Goal: Task Accomplishment & Management: Use online tool/utility

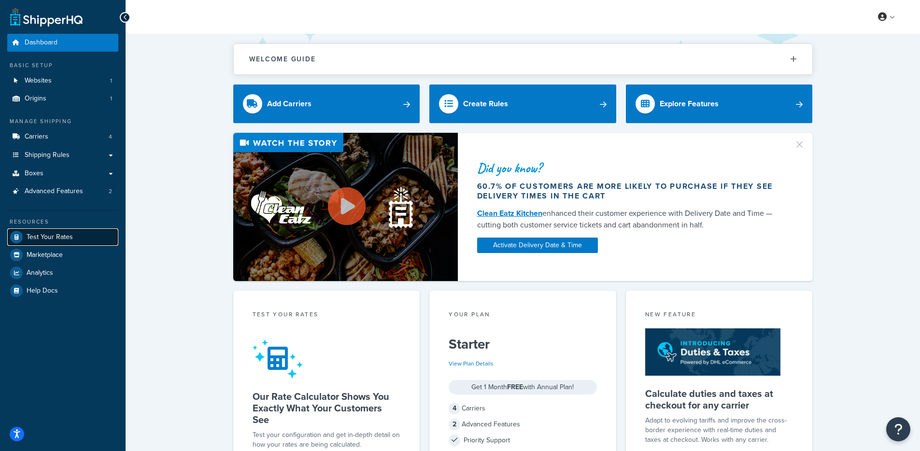
click at [68, 236] on span "Test Your Rates" at bounding box center [50, 237] width 46 height 8
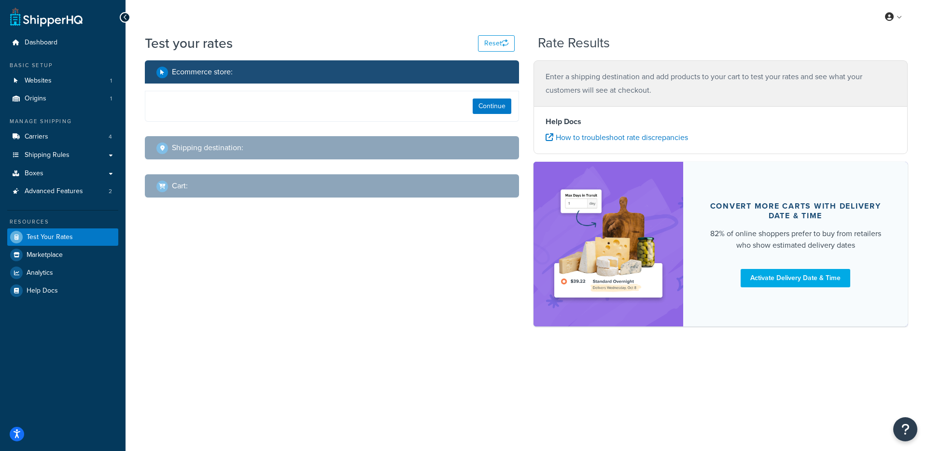
select select "TX"
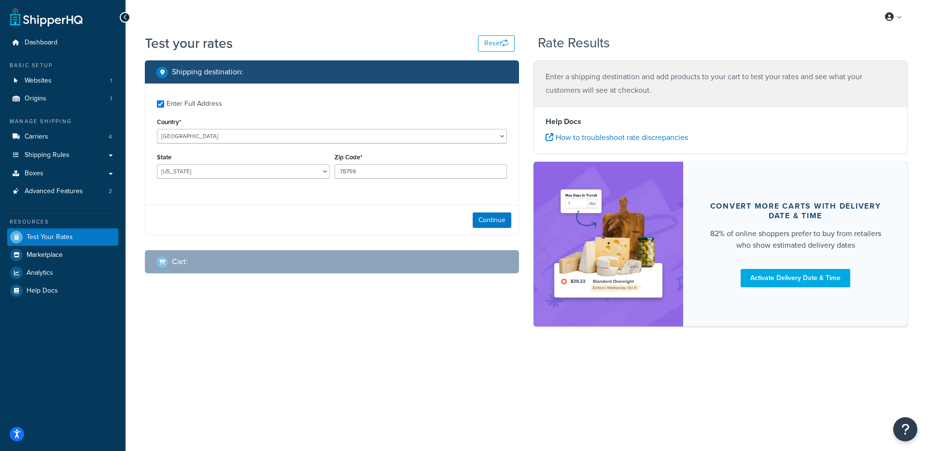
checkbox input "true"
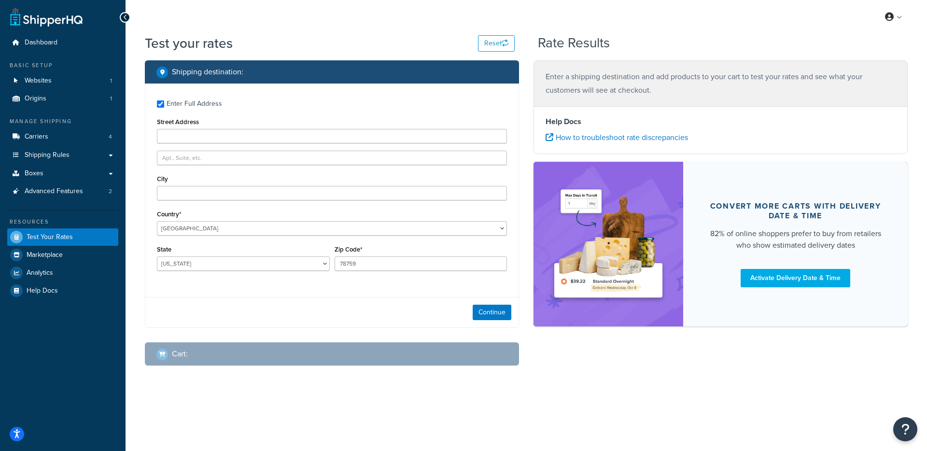
type input "6315 Spruce Forest Dr"
type input "houston"
type input "77092"
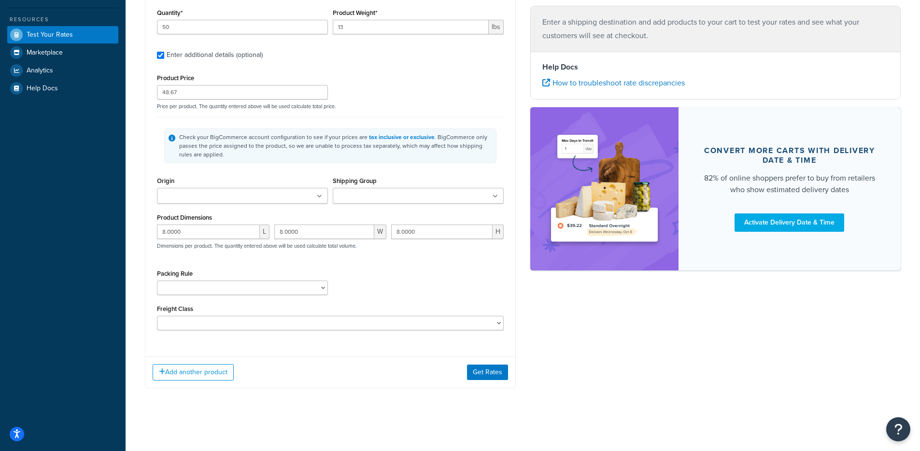
scroll to position [204, 0]
click at [495, 374] on button "Get Rates" at bounding box center [487, 371] width 41 height 15
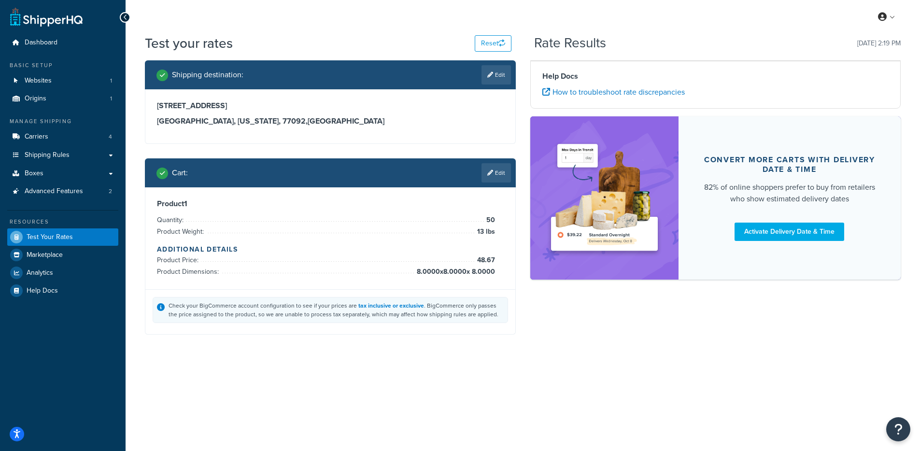
scroll to position [0, 0]
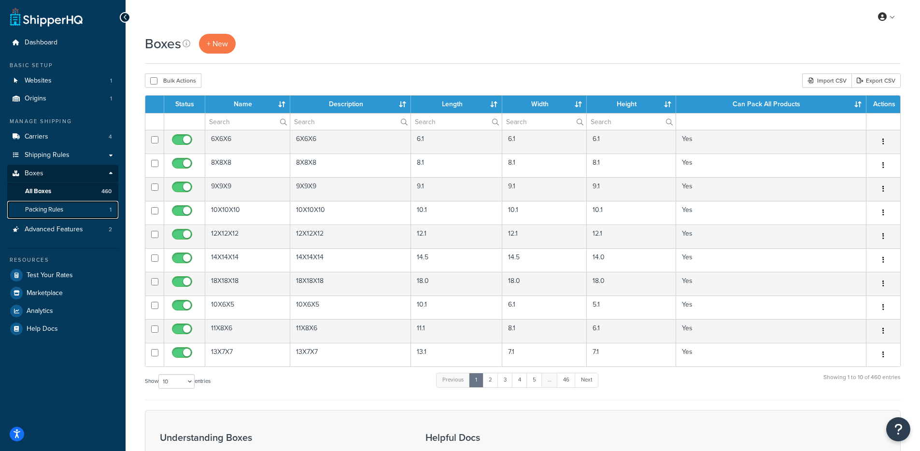
click at [79, 212] on link "Packing Rules 1" at bounding box center [62, 210] width 111 height 18
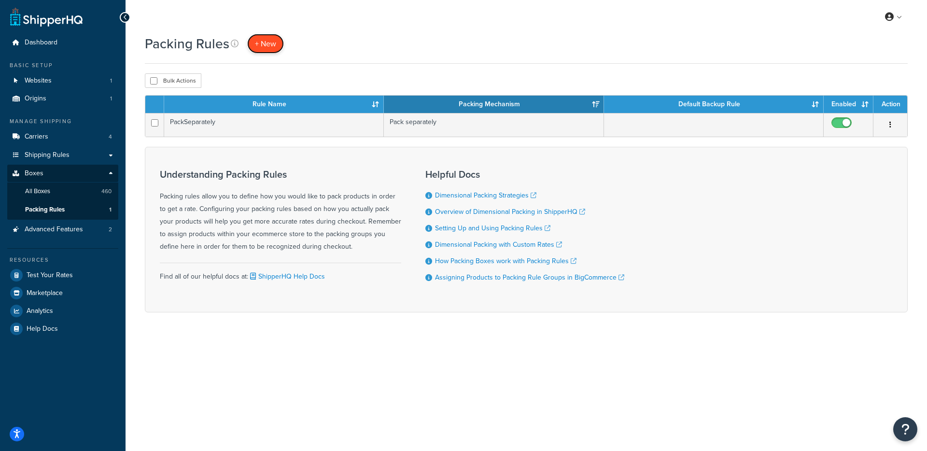
click at [255, 45] on span "+ New" at bounding box center [265, 43] width 21 height 11
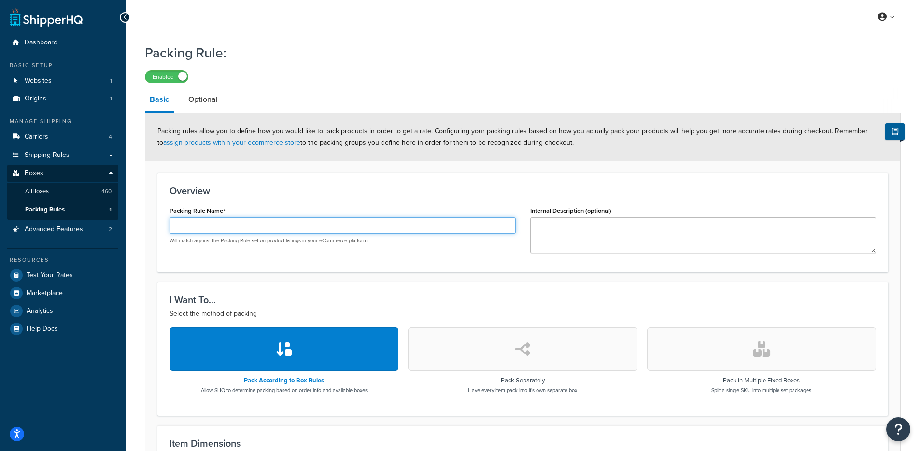
click at [281, 224] on input "Packing Rule Name" at bounding box center [342, 225] width 346 height 16
type input "SHQ test"
click at [337, 183] on div "Overview Packing Rule Name SHQ test Will match against the Packing Rule set on …" at bounding box center [522, 222] width 730 height 99
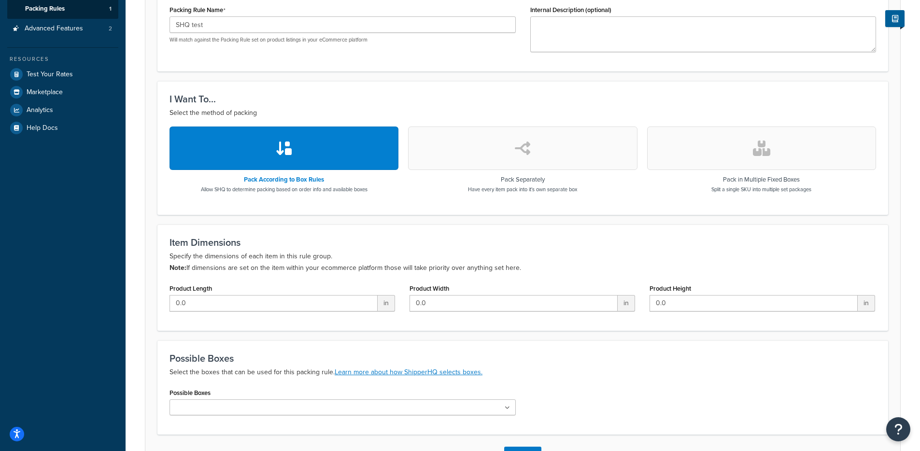
scroll to position [274, 0]
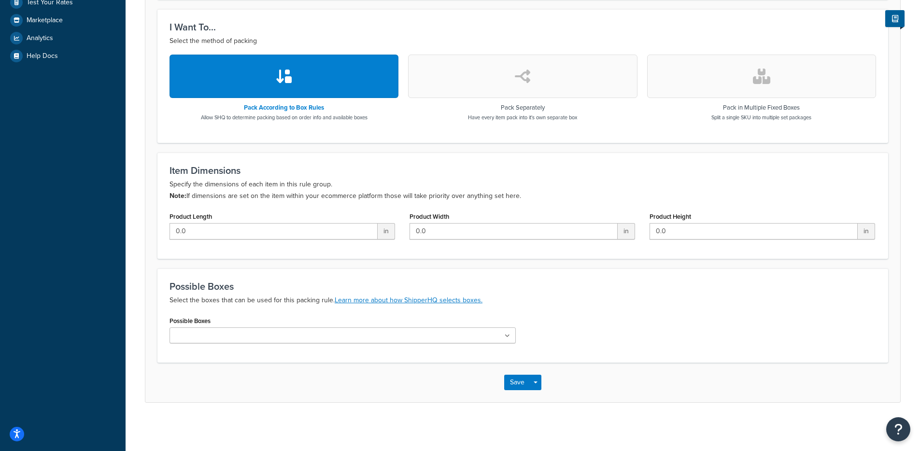
drag, startPoint x: 231, startPoint y: 322, endPoint x: 234, endPoint y: 331, distance: 9.8
click at [231, 322] on div "Possible Boxes 45x7x33 12x24x12-master-custom-rl 12x36x12-master-custom-rl 10x2…" at bounding box center [342, 328] width 346 height 29
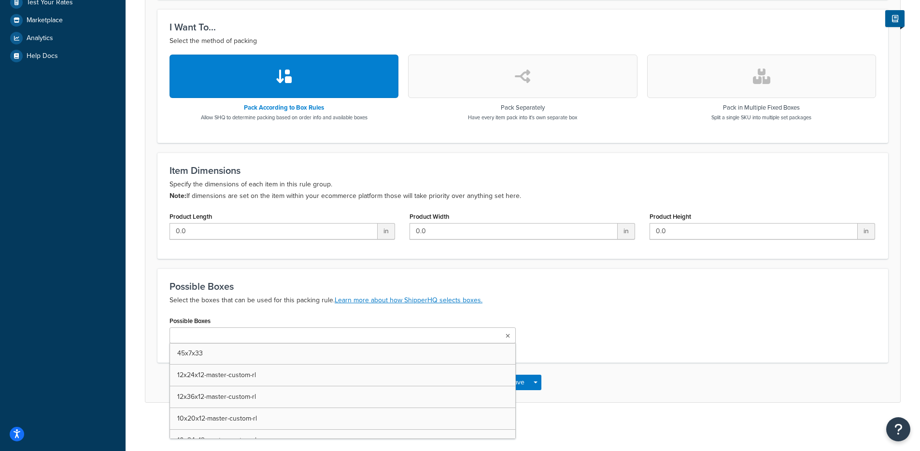
click at [236, 334] on input "Possible Boxes" at bounding box center [214, 336] width 85 height 11
type input "2-qty-20"
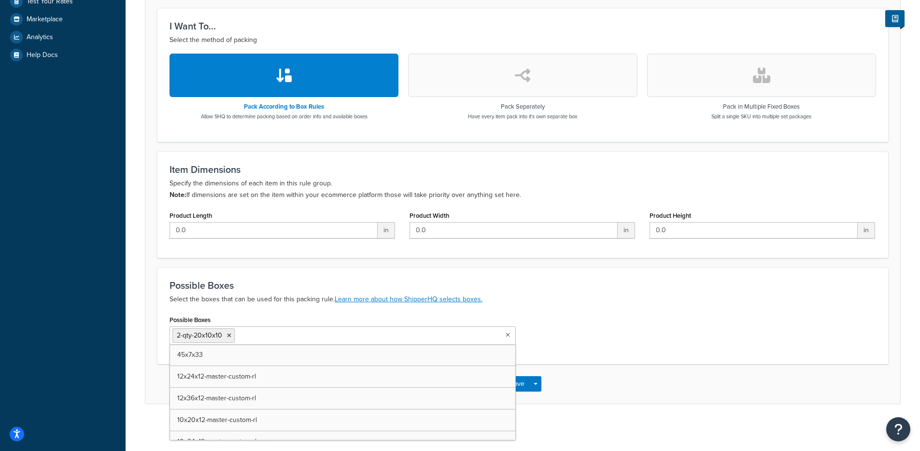
click at [565, 318] on div "Possible Boxes 2-qty-20x10x10 45x7x33 12x24x12-master-custom-rl 12x36x12-master…" at bounding box center [522, 332] width 721 height 39
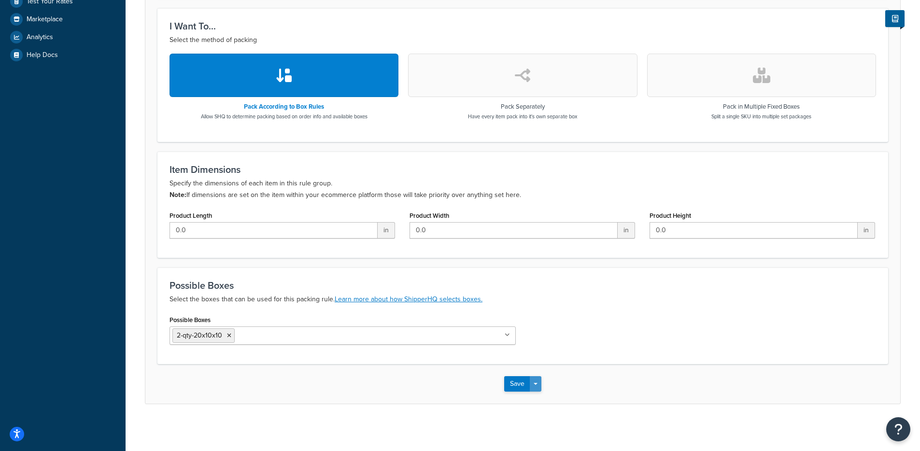
click at [540, 378] on button "Save Dropdown" at bounding box center [536, 383] width 12 height 15
click at [546, 398] on button "Save and Edit" at bounding box center [550, 401] width 93 height 20
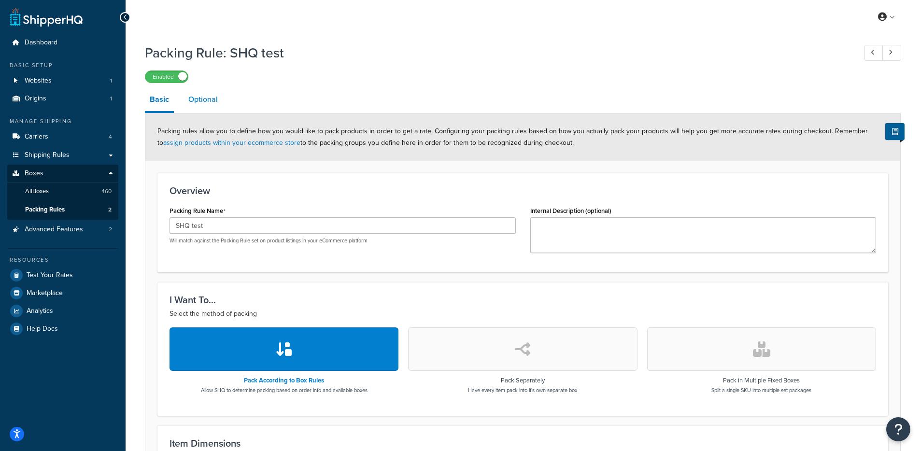
click at [218, 102] on link "Optional" at bounding box center [202, 99] width 39 height 23
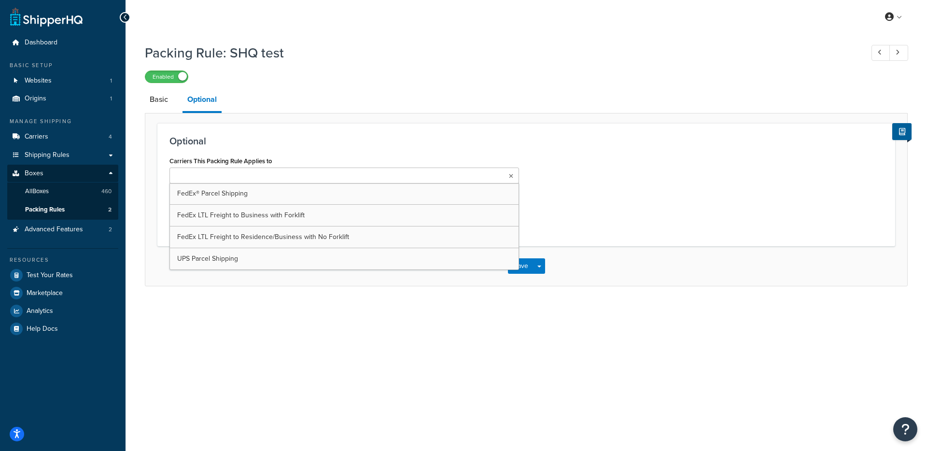
click at [241, 181] on input "Carriers This Packing Rule Applies to" at bounding box center [214, 176] width 85 height 11
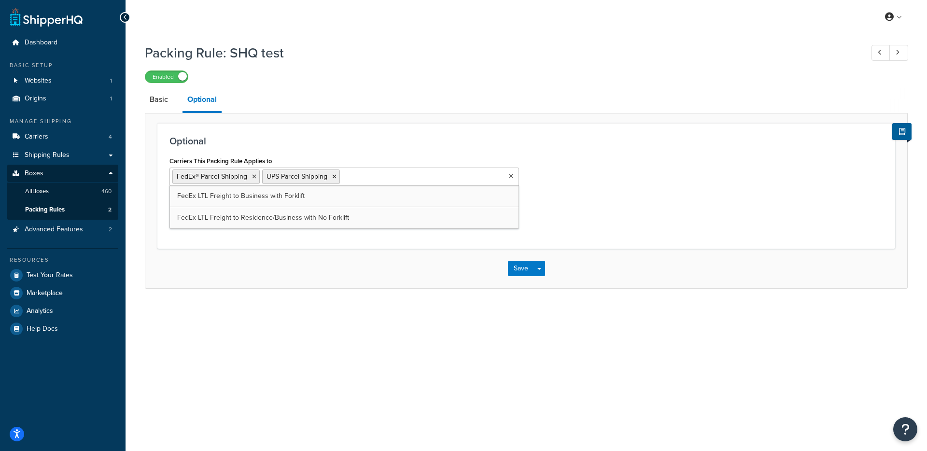
click at [223, 271] on div "Save Save Dropdown Save and Edit Save and Duplicate Save and Create New" at bounding box center [526, 269] width 762 height 40
click at [542, 274] on button "Save Dropdown" at bounding box center [539, 268] width 12 height 15
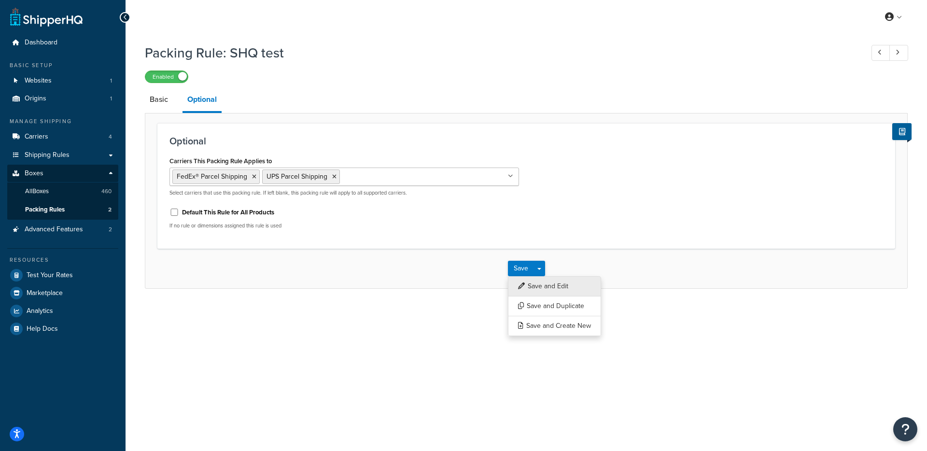
click at [539, 293] on button "Save and Edit" at bounding box center [554, 286] width 93 height 20
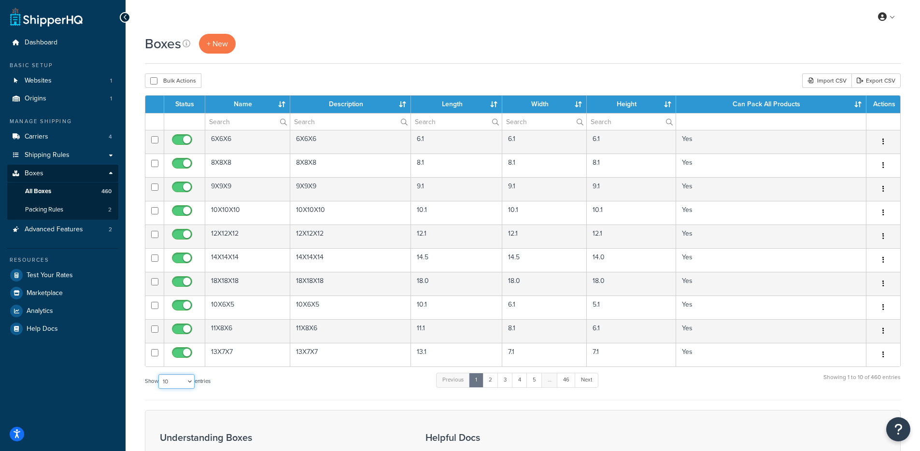
click at [168, 382] on select "10 15 25 50 100 1000" at bounding box center [176, 381] width 36 height 14
select select "1000"
click at [159, 375] on select "10 15 25 50 100 1000" at bounding box center [176, 381] width 36 height 14
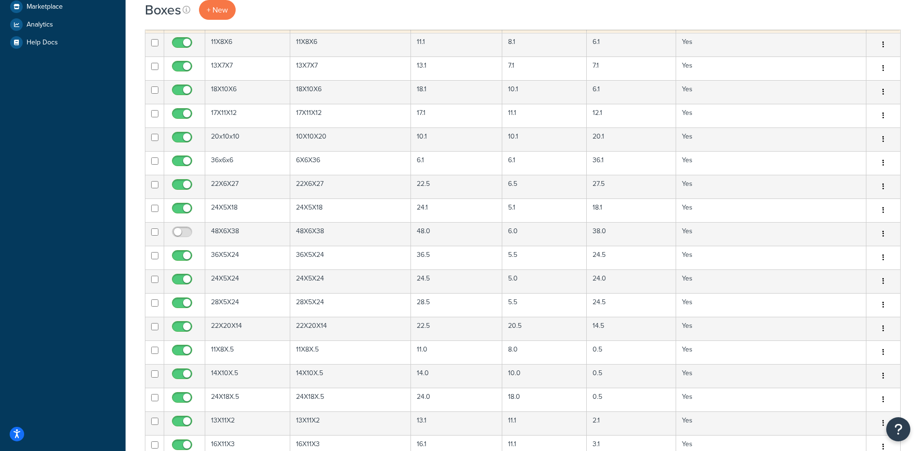
scroll to position [4185, 0]
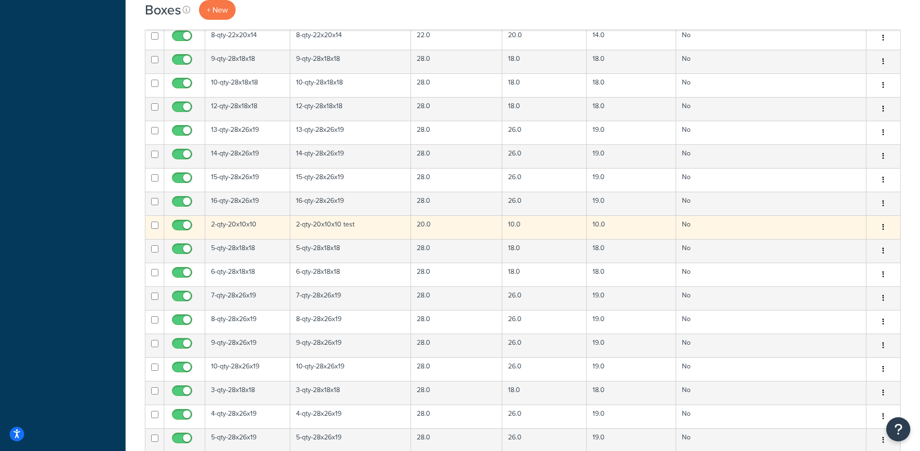
click at [234, 227] on td "2-qty-20x10x10" at bounding box center [247, 227] width 85 height 24
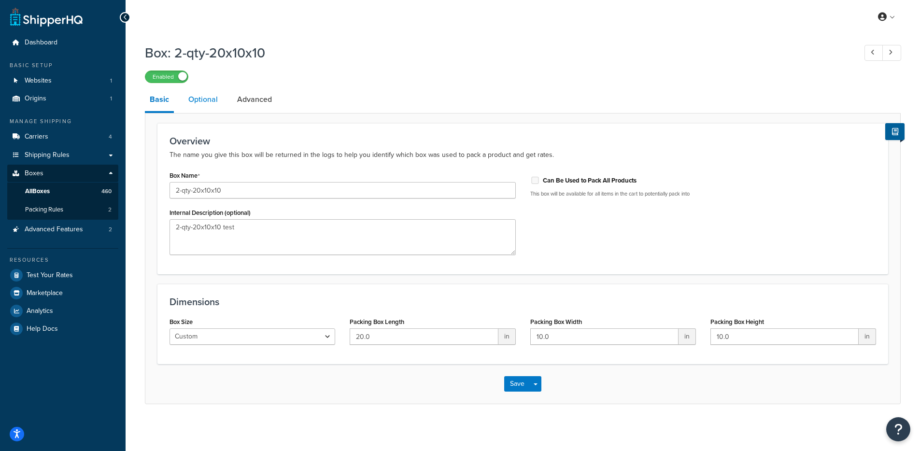
click at [188, 98] on link "Optional" at bounding box center [202, 99] width 39 height 23
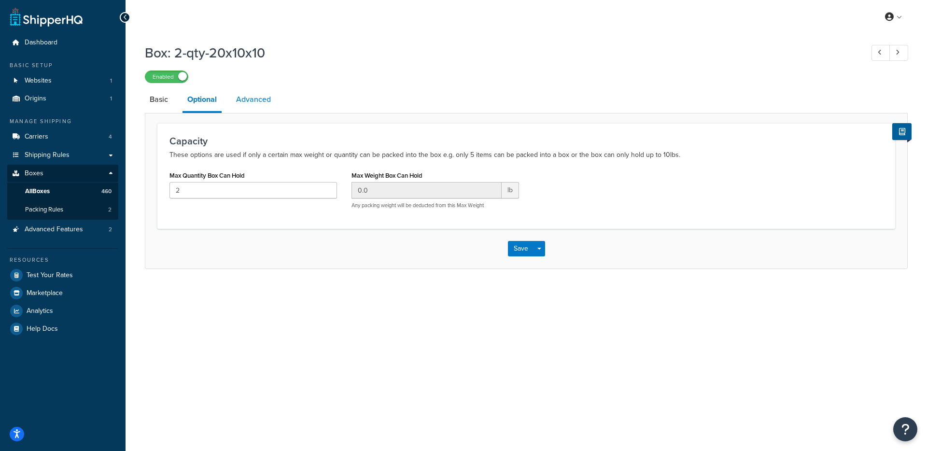
click at [267, 98] on link "Advanced" at bounding box center [253, 99] width 44 height 23
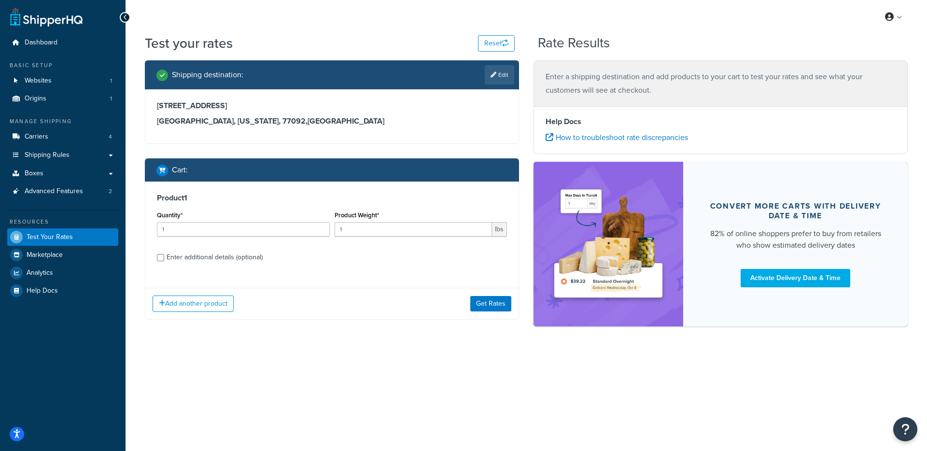
click at [266, 267] on div "Product 1 Quantity* 1 Product Weight* 1 lbs Enter additional details (optional)" at bounding box center [331, 230] width 373 height 99
click at [260, 263] on div "Enter additional details (optional)" at bounding box center [215, 258] width 96 height 14
click at [164, 261] on input "Enter additional details (optional)" at bounding box center [160, 257] width 7 height 7
checkbox input "true"
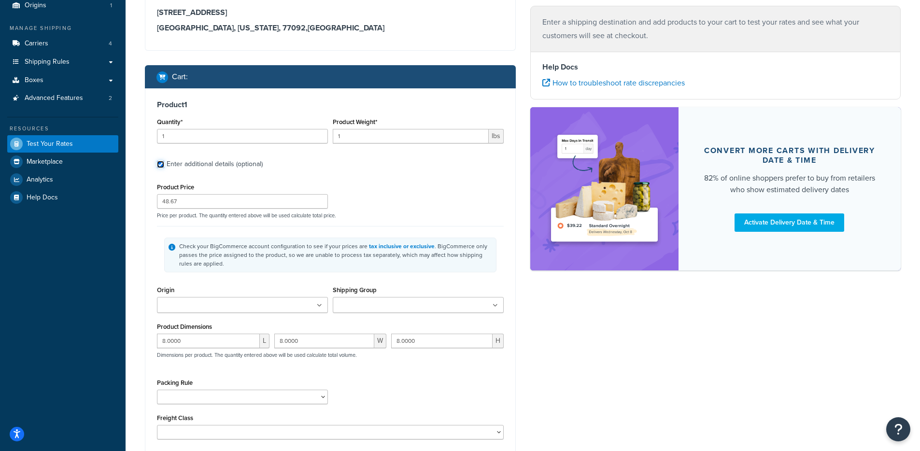
scroll to position [95, 0]
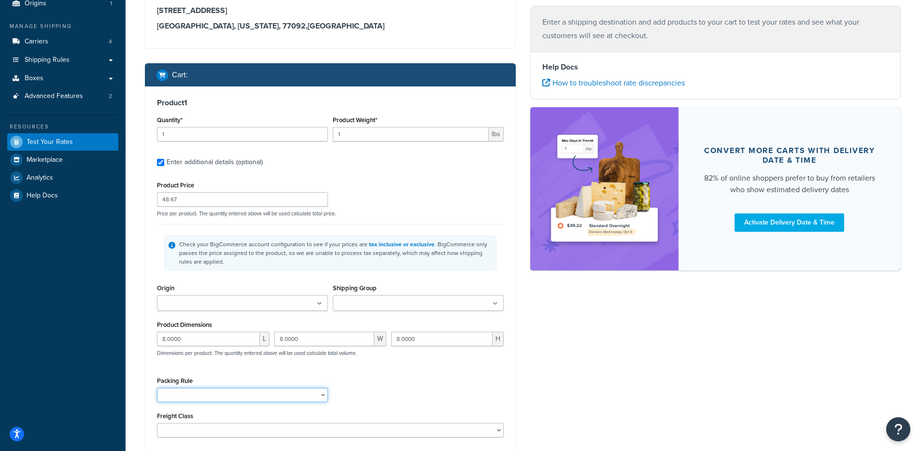
click at [206, 393] on select "PackSeparately SHQ test" at bounding box center [242, 395] width 171 height 14
select select "87874"
click at [157, 389] on select "PackSeparately SHQ test" at bounding box center [242, 395] width 171 height 14
click at [398, 400] on div "Packing Rule PackSeparately SHQ test" at bounding box center [329, 391] width 351 height 35
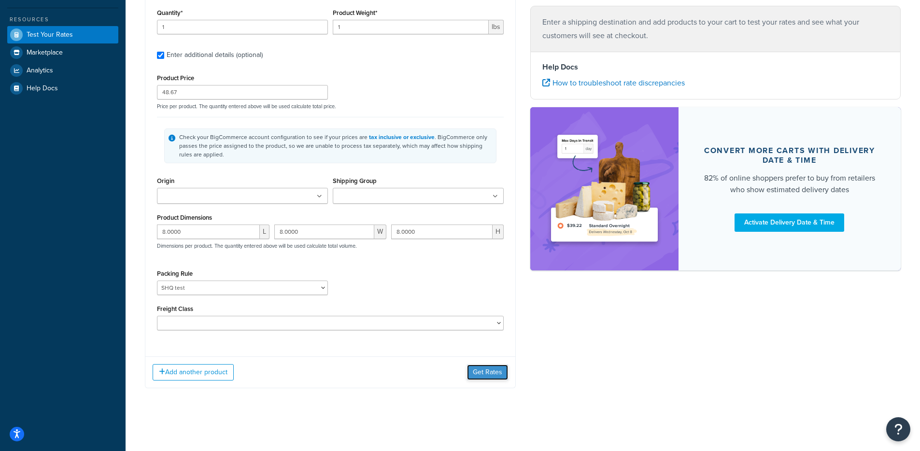
click at [501, 366] on button "Get Rates" at bounding box center [487, 371] width 41 height 15
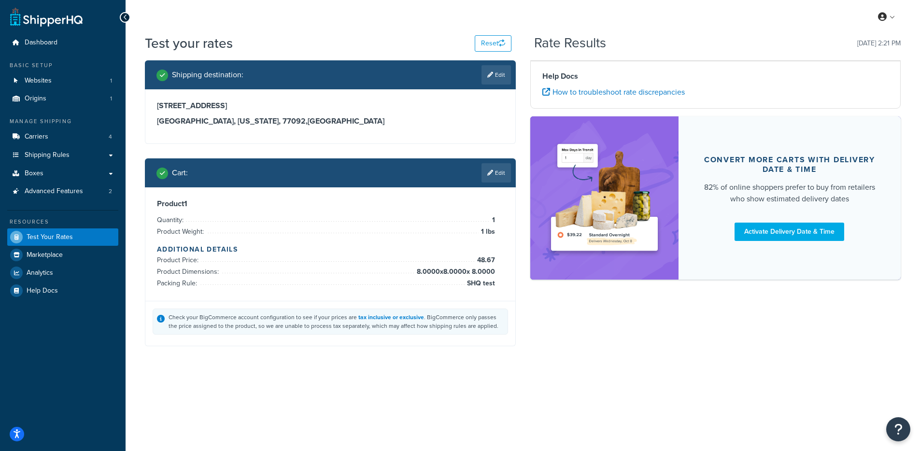
scroll to position [0, 0]
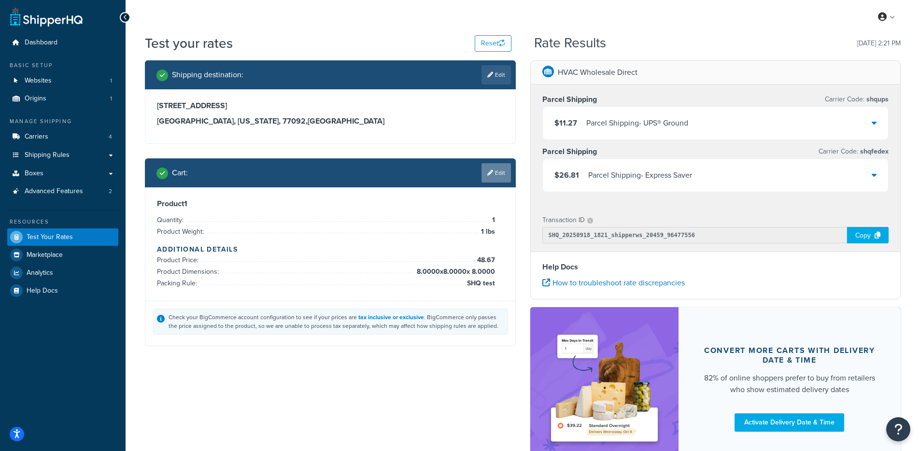
click at [502, 168] on link "Edit" at bounding box center [495, 172] width 29 height 19
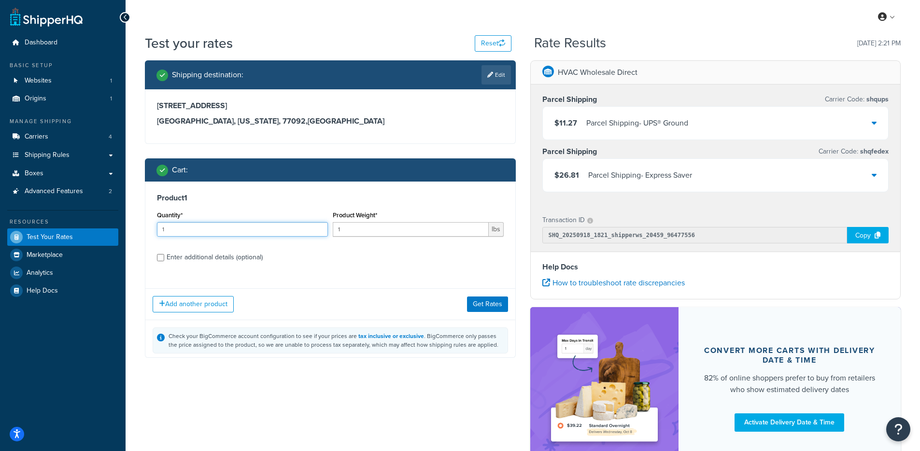
click at [206, 227] on input "1" at bounding box center [242, 229] width 171 height 14
type input "50"
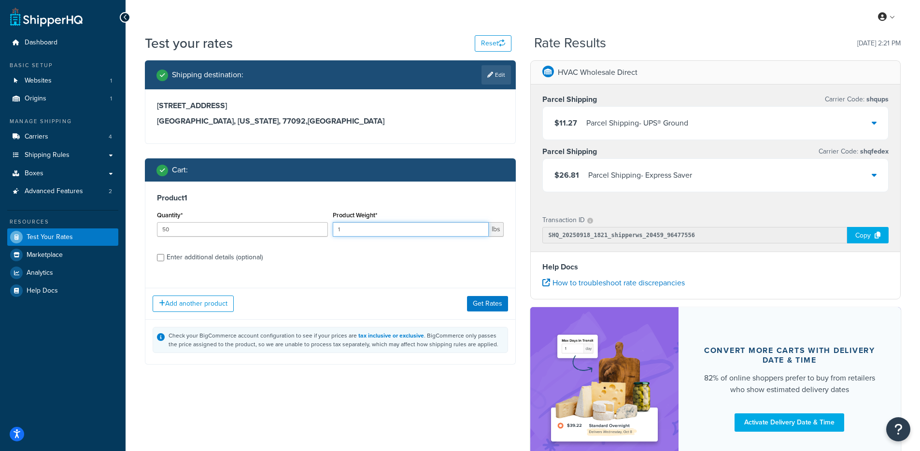
click at [380, 230] on input "1" at bounding box center [411, 229] width 156 height 14
type input "13.00"
click at [223, 256] on div "Enter additional details (optional)" at bounding box center [215, 258] width 96 height 14
click at [164, 256] on input "Enter additional details (optional)" at bounding box center [160, 257] width 7 height 7
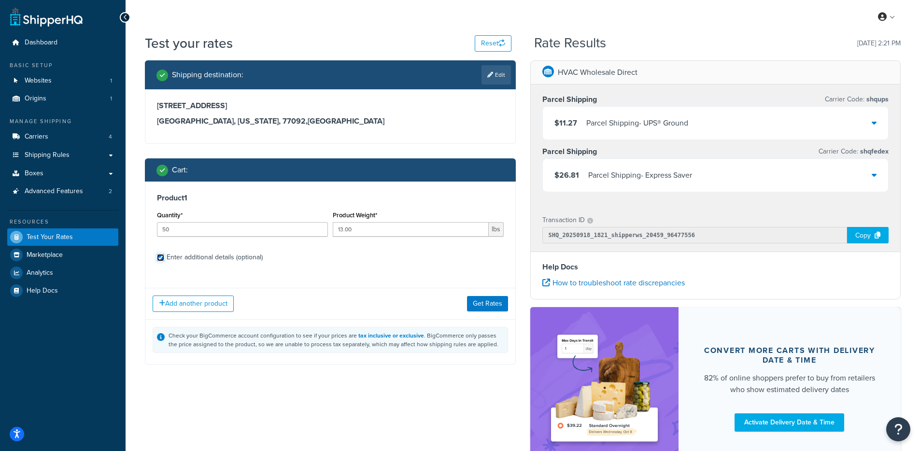
checkbox input "true"
select select "87874"
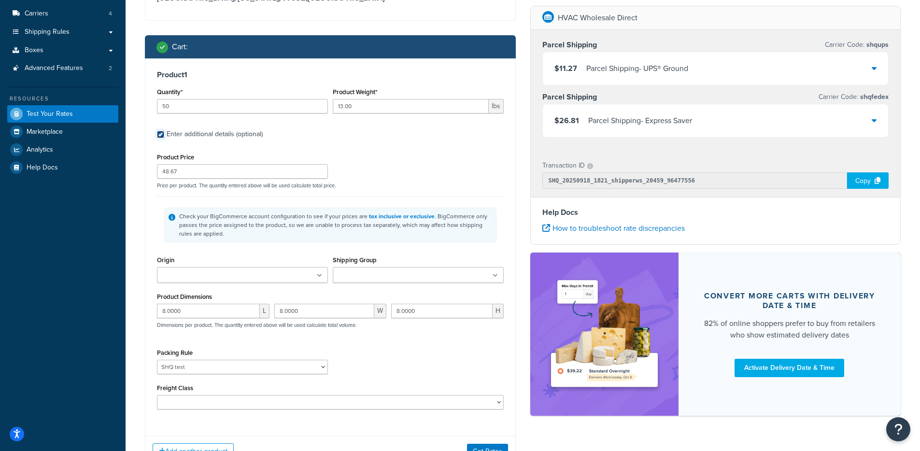
scroll to position [137, 0]
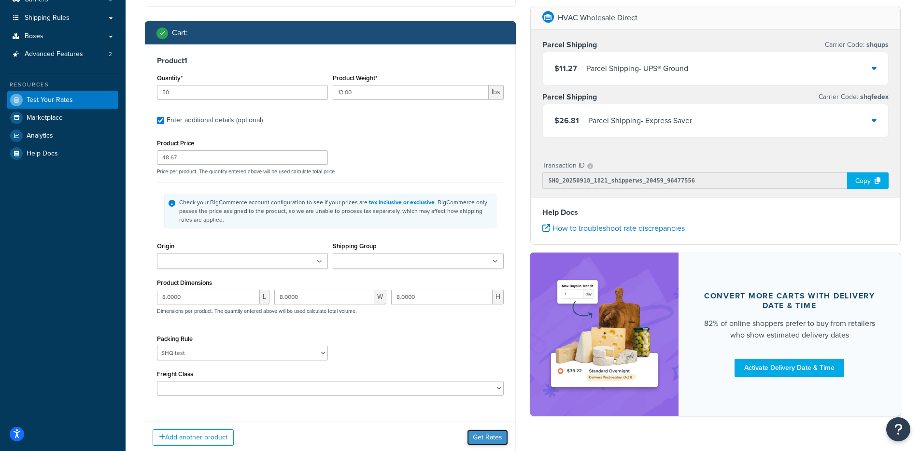
click at [473, 438] on button "Get Rates" at bounding box center [487, 437] width 41 height 15
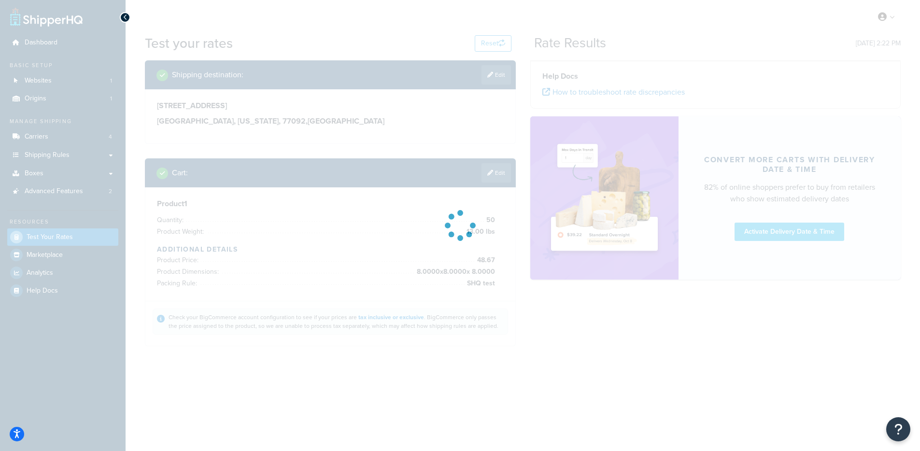
scroll to position [0, 0]
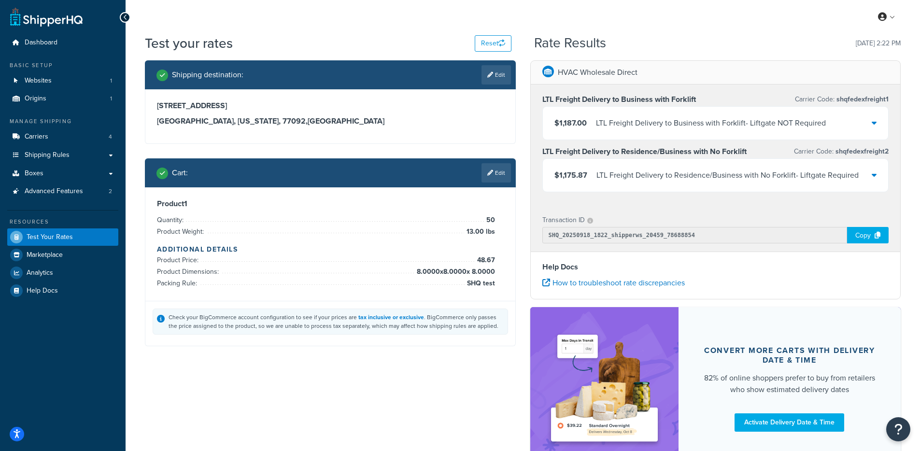
click at [737, 135] on div "$1,187.00 LTL Freight Delivery to Business with Forklift - Liftgate NOT Required" at bounding box center [716, 123] width 346 height 33
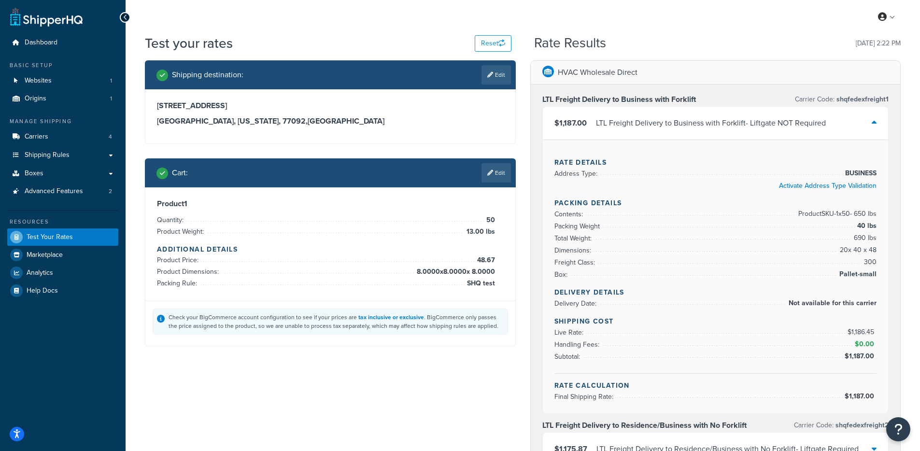
click at [742, 130] on div "$1,187.00 LTL Freight Delivery to Business with Forklift - Liftgate NOT Required" at bounding box center [716, 123] width 346 height 33
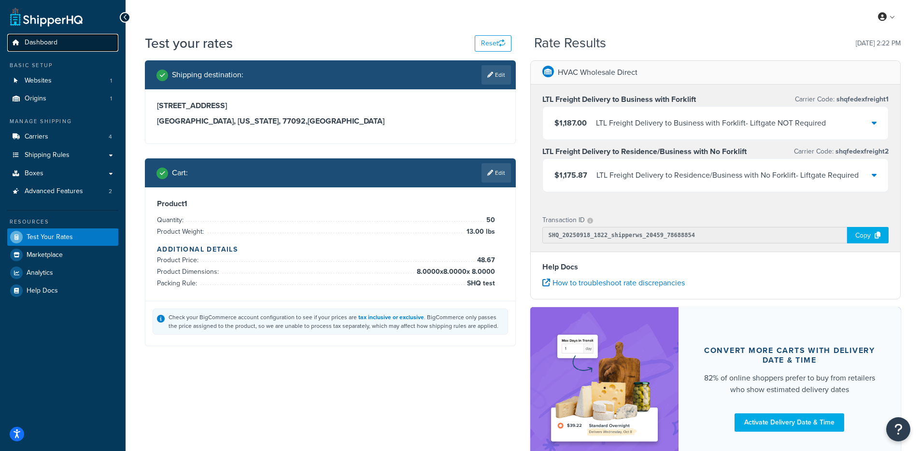
click at [20, 43] on icon at bounding box center [16, 43] width 10 height 6
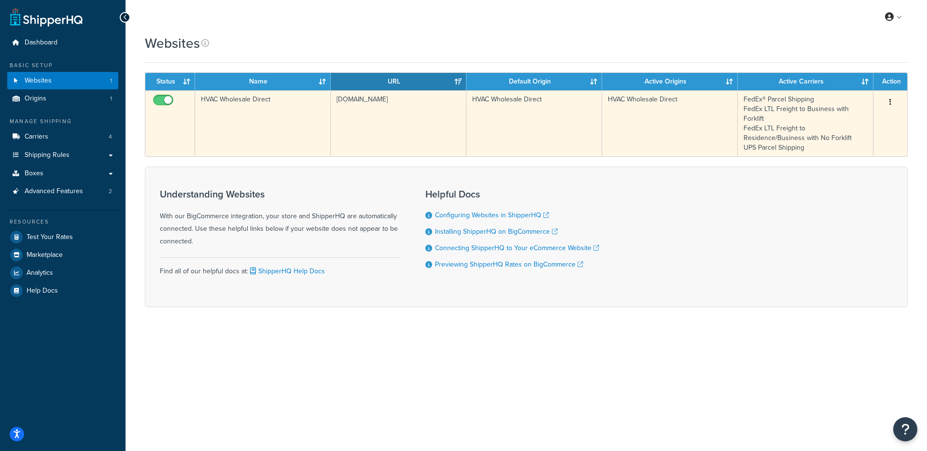
click at [295, 116] on td "HVAC Wholesale Direct" at bounding box center [263, 123] width 136 height 66
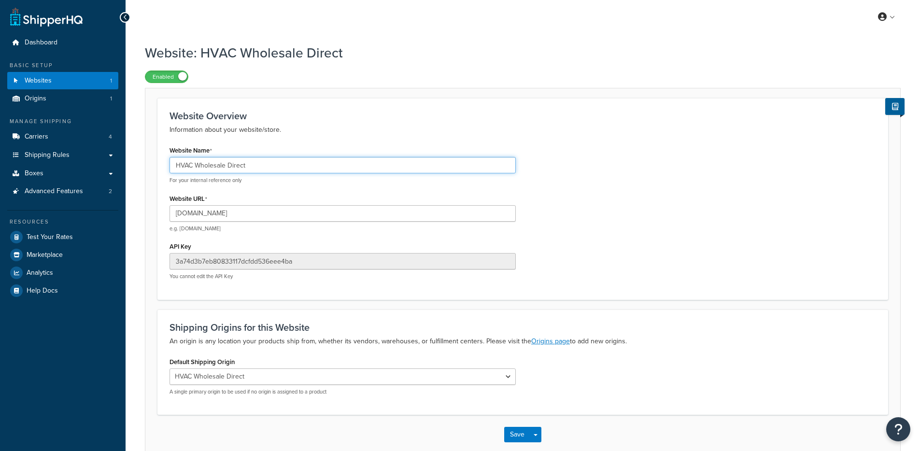
click at [264, 166] on input "HVAC Wholesale Direct" at bounding box center [342, 165] width 346 height 16
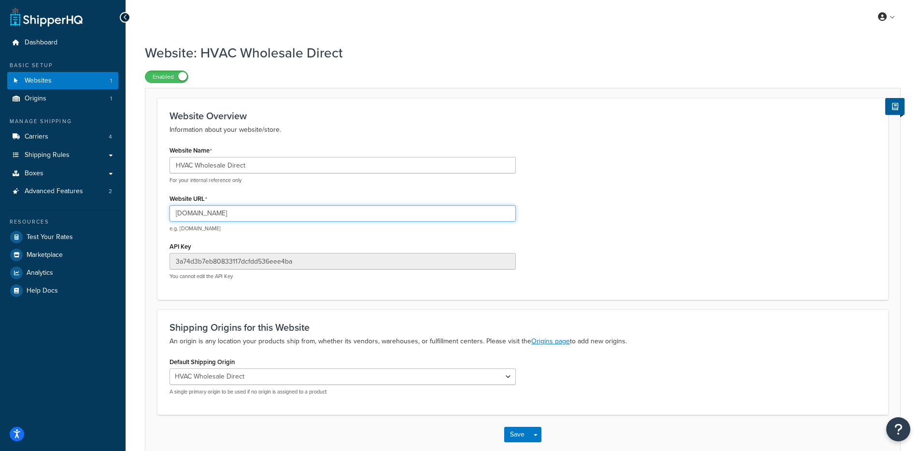
click at [266, 217] on input "[DOMAIN_NAME]" at bounding box center [342, 213] width 346 height 16
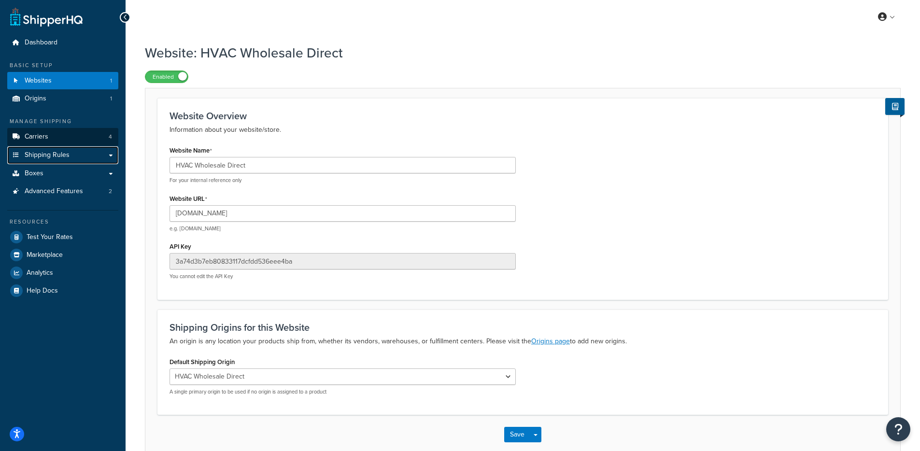
click at [33, 146] on link "Shipping Rules" at bounding box center [62, 155] width 111 height 18
click at [40, 139] on span "Carriers" at bounding box center [37, 137] width 24 height 8
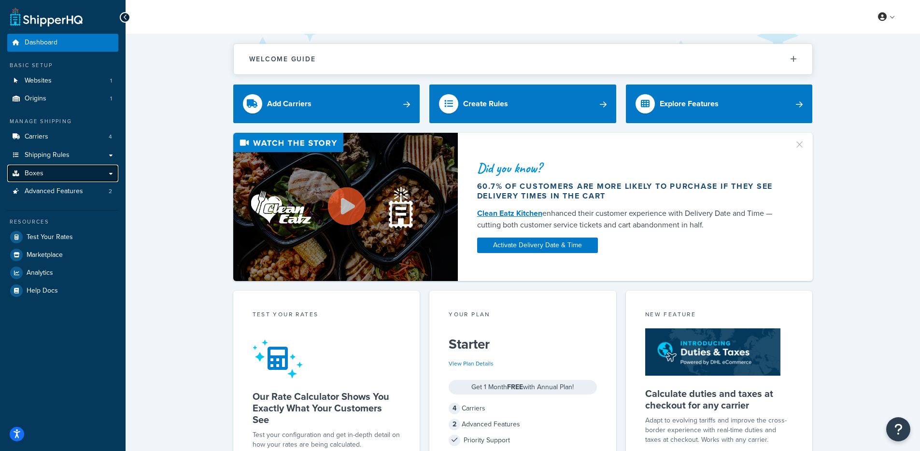
click at [75, 177] on link "Boxes" at bounding box center [62, 174] width 111 height 18
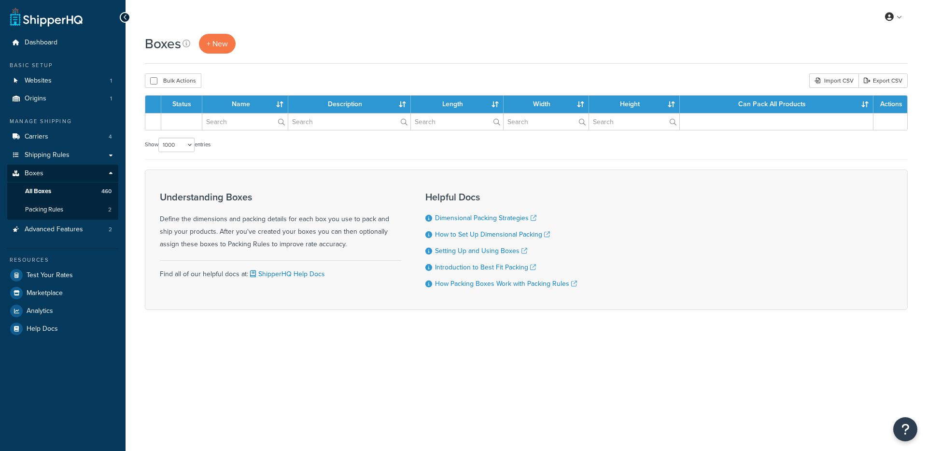
select select "1000"
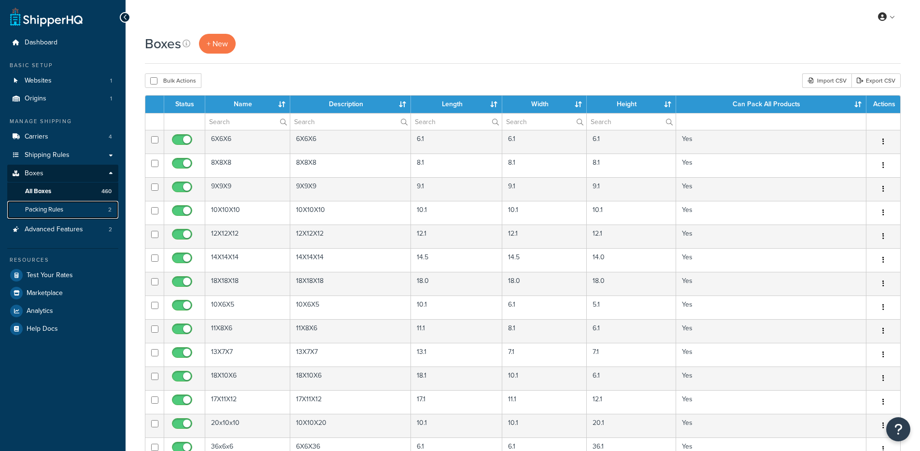
click at [56, 211] on span "Packing Rules" at bounding box center [44, 210] width 38 height 8
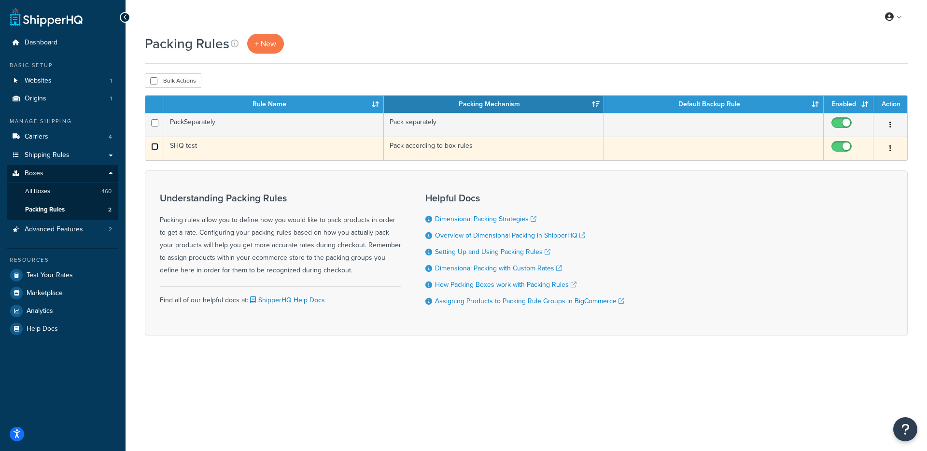
click at [154, 148] on input "checkbox" at bounding box center [154, 146] width 7 height 7
checkbox input "true"
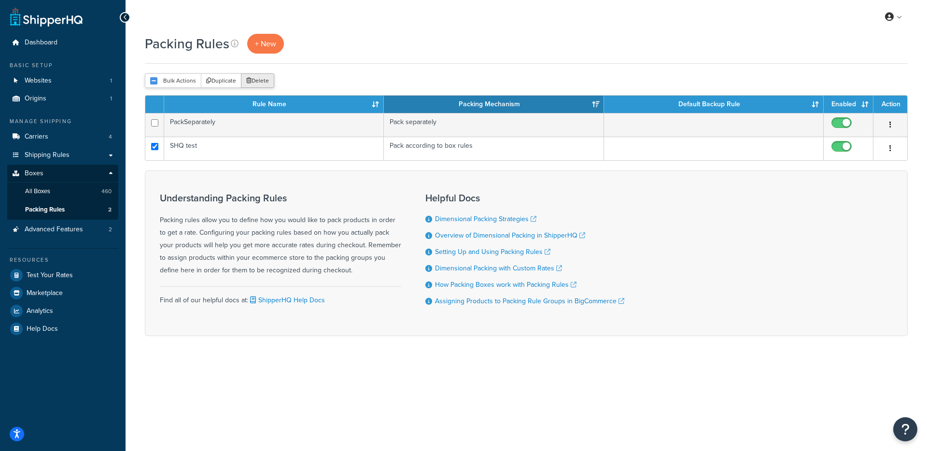
click at [251, 82] on button "Delete" at bounding box center [257, 80] width 33 height 14
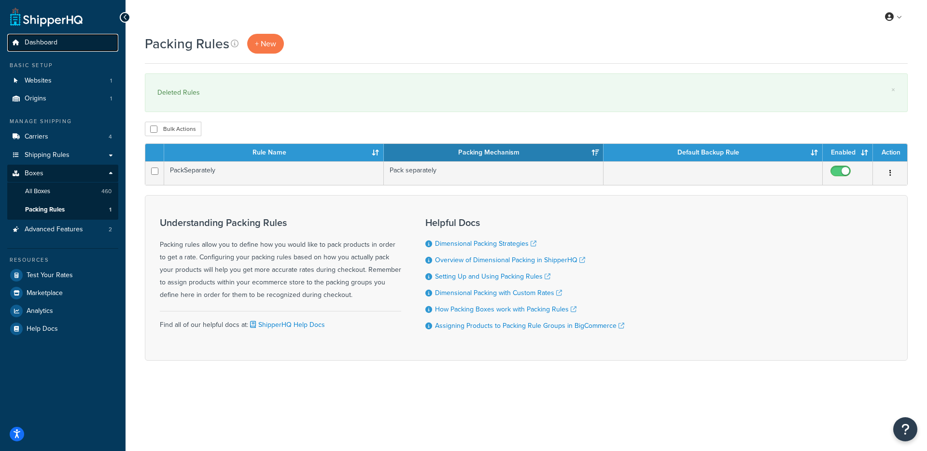
click at [45, 42] on span "Dashboard" at bounding box center [41, 43] width 33 height 8
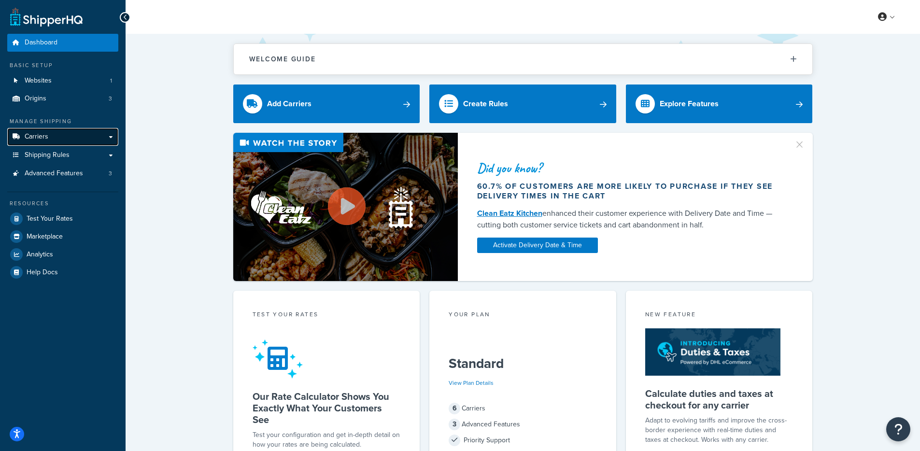
click at [71, 137] on link "Carriers" at bounding box center [62, 137] width 111 height 18
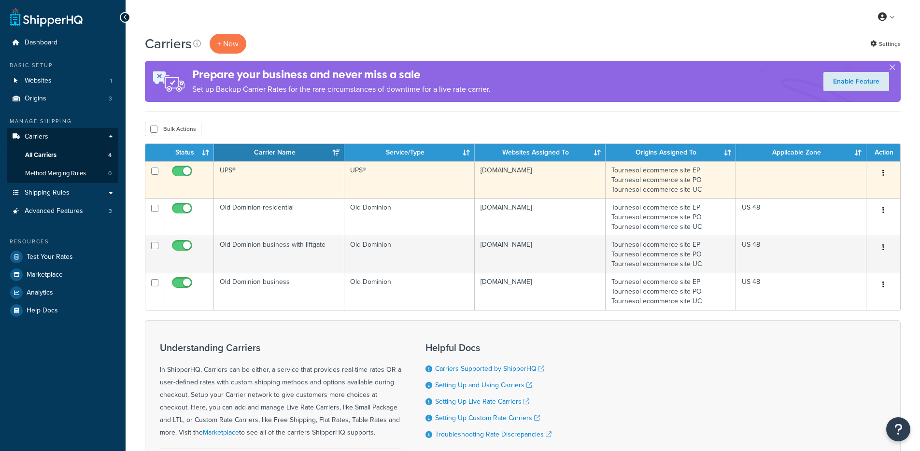
click at [309, 181] on td "UPS®" at bounding box center [279, 179] width 130 height 37
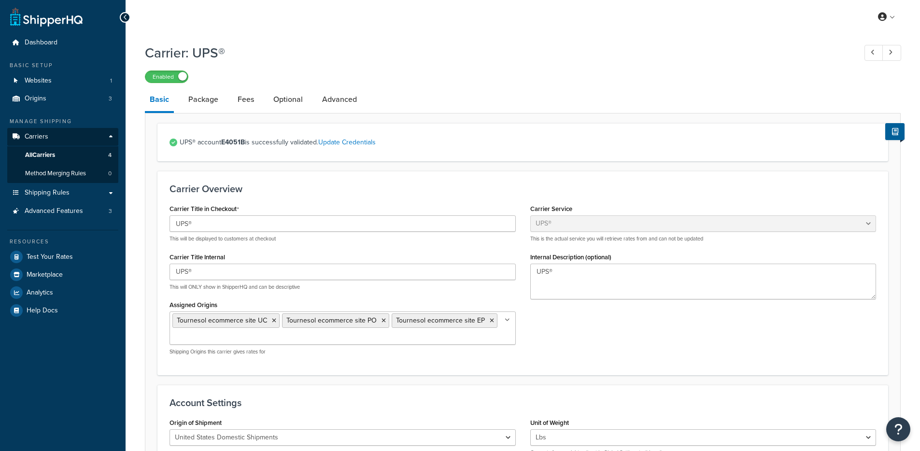
select select "ups"
click at [274, 102] on link "Optional" at bounding box center [287, 99] width 39 height 23
select select "residential"
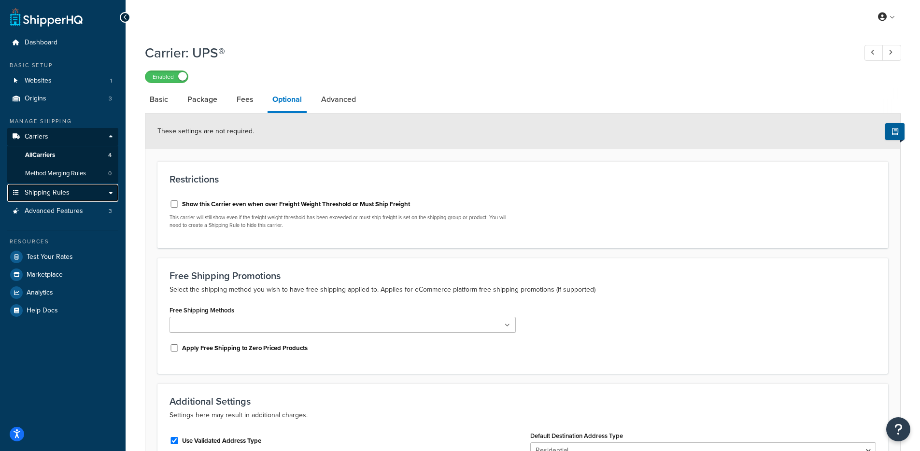
click at [63, 196] on span "Shipping Rules" at bounding box center [47, 193] width 45 height 8
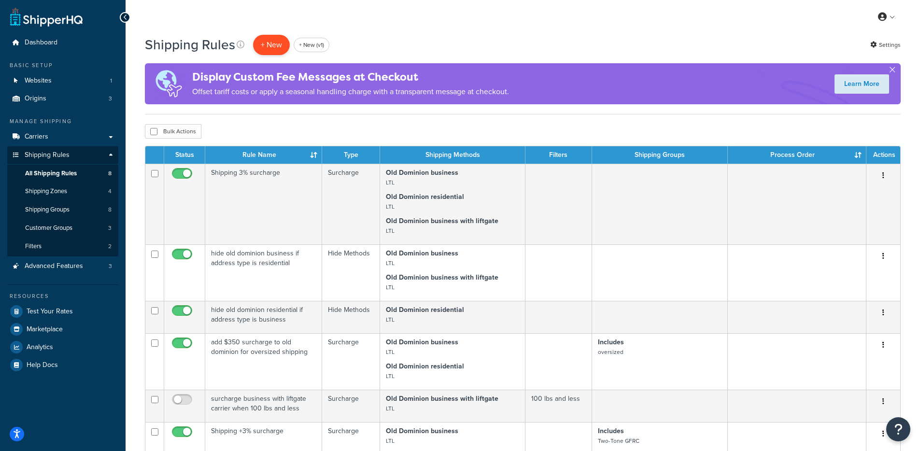
click at [274, 47] on p "+ New" at bounding box center [271, 45] width 37 height 20
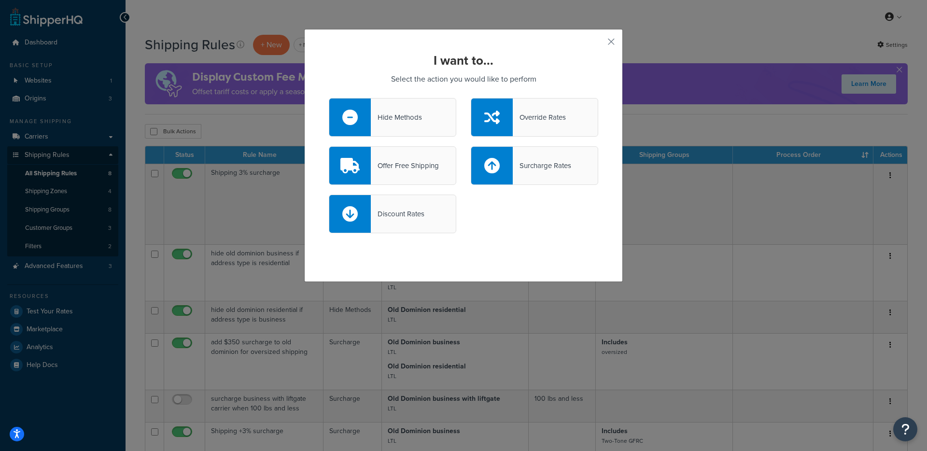
click at [398, 134] on div "Hide Methods" at bounding box center [392, 117] width 127 height 39
click at [0, 0] on input "Hide Methods" at bounding box center [0, 0] width 0 height 0
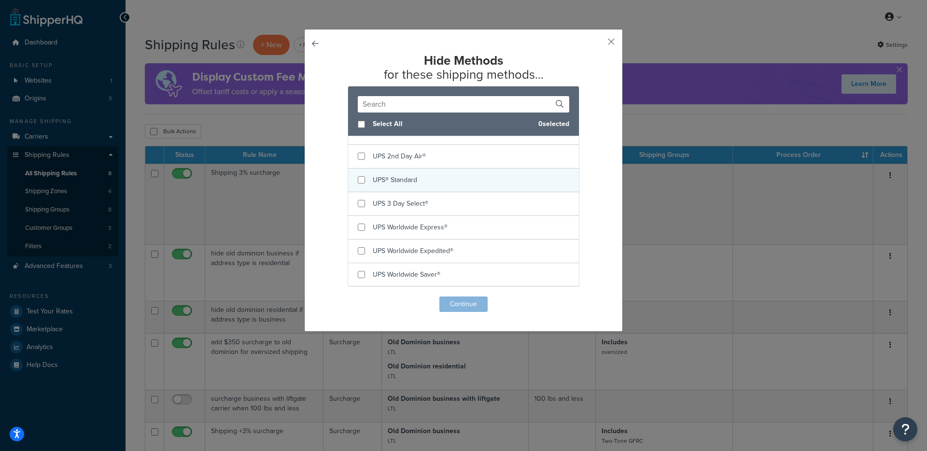
scroll to position [180, 0]
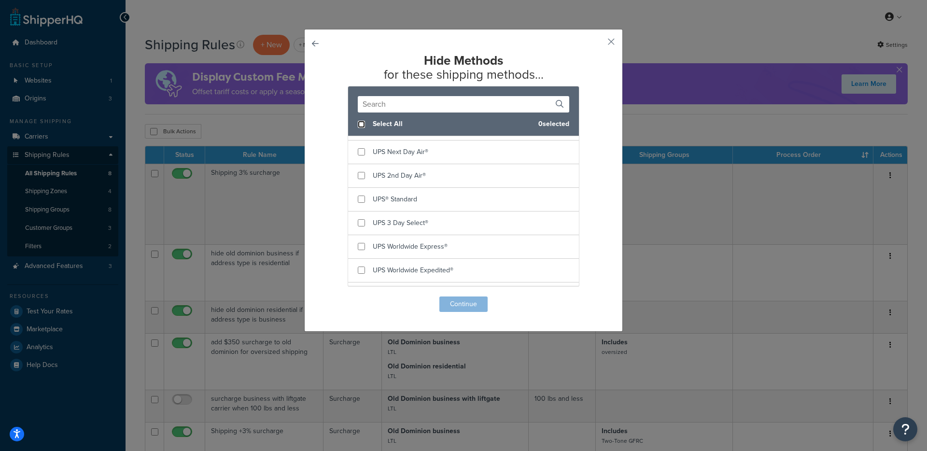
click at [358, 126] on input "checkbox" at bounding box center [361, 124] width 7 height 7
checkbox input "true"
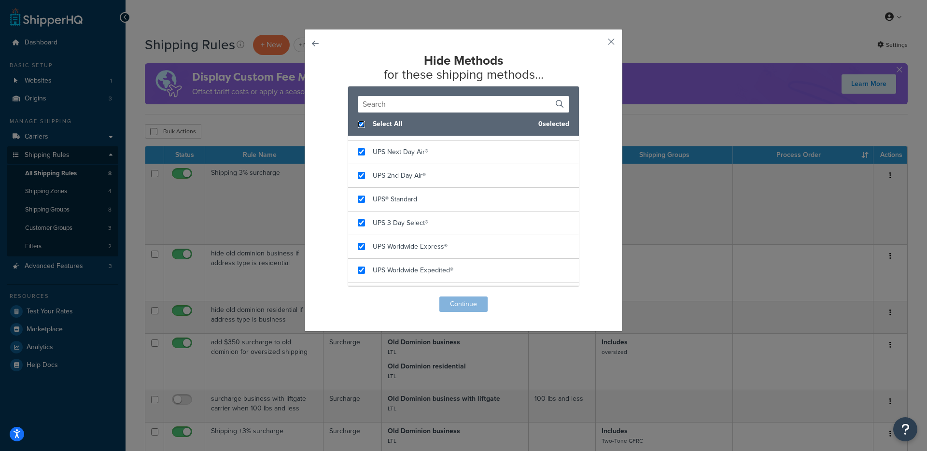
checkbox input "true"
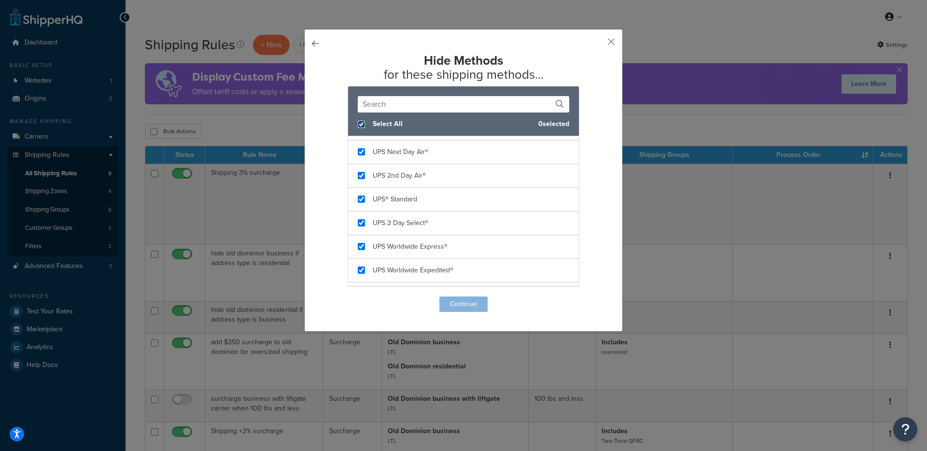
checkbox input "true"
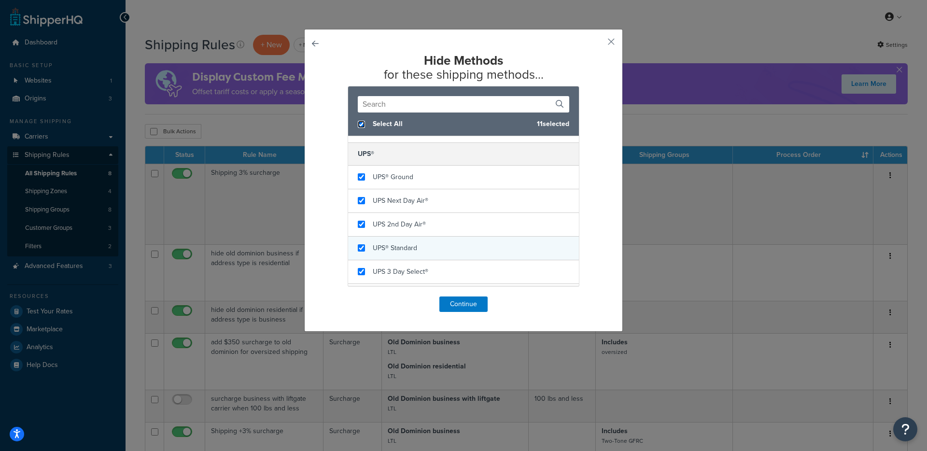
scroll to position [33, 0]
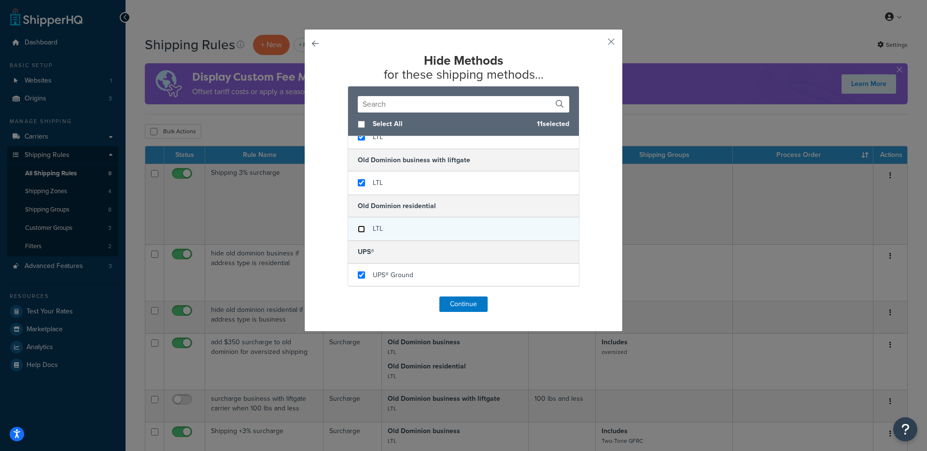
checkbox input "false"
click at [360, 229] on input "checkbox" at bounding box center [361, 228] width 7 height 7
checkbox input "false"
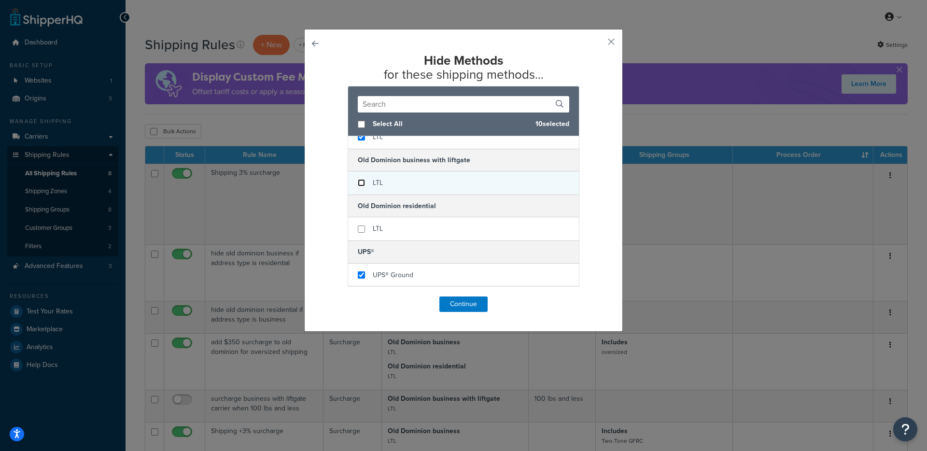
click at [358, 186] on input "checkbox" at bounding box center [361, 182] width 7 height 7
checkbox input "false"
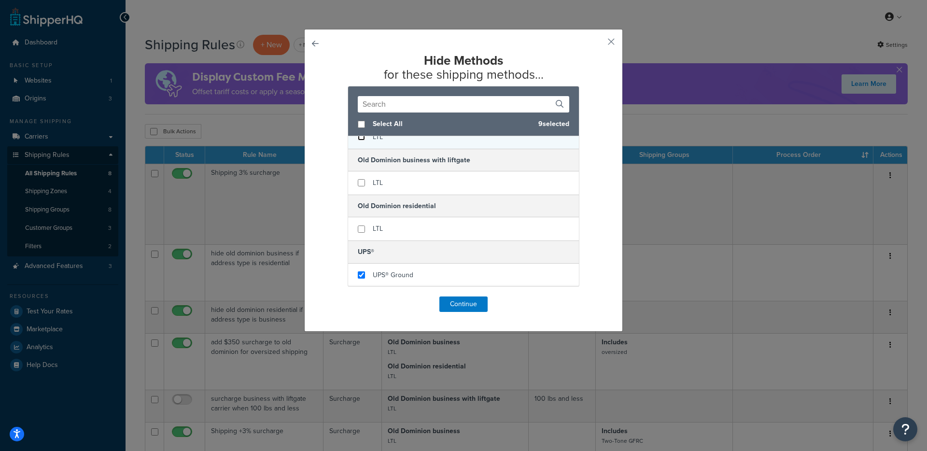
click at [359, 138] on input "checkbox" at bounding box center [361, 136] width 7 height 7
checkbox input "false"
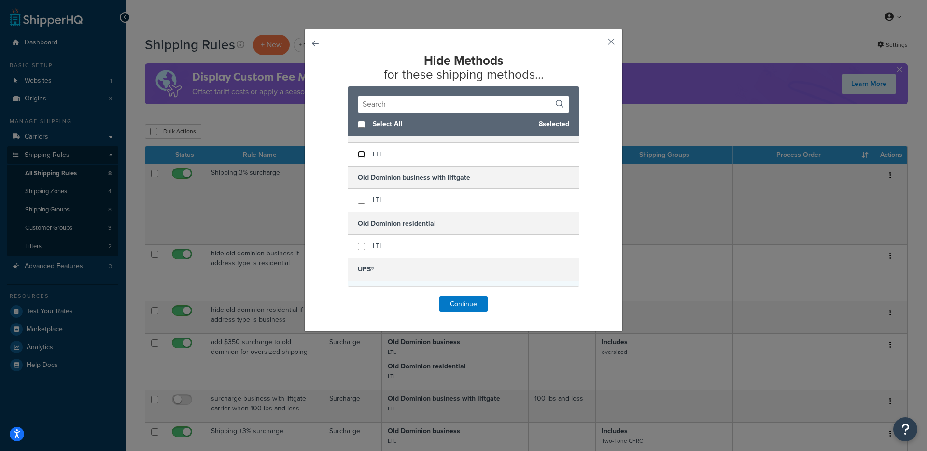
scroll to position [0, 0]
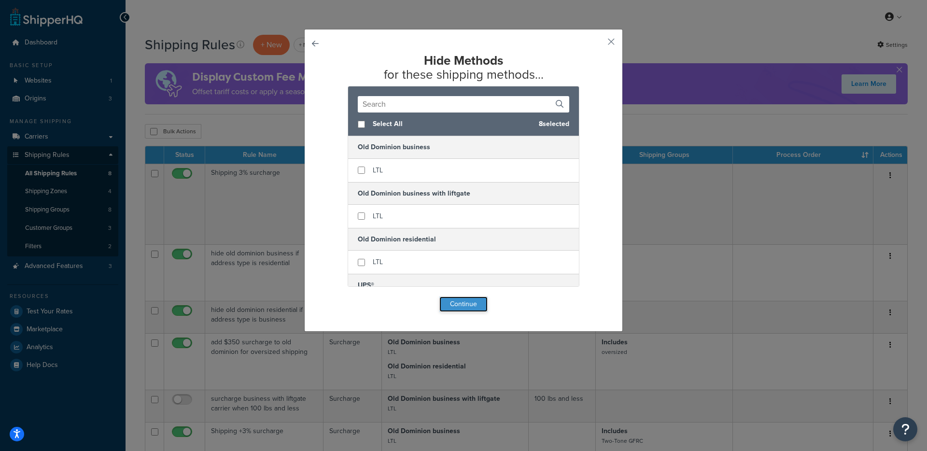
click at [471, 298] on button "Continue" at bounding box center [463, 303] width 48 height 15
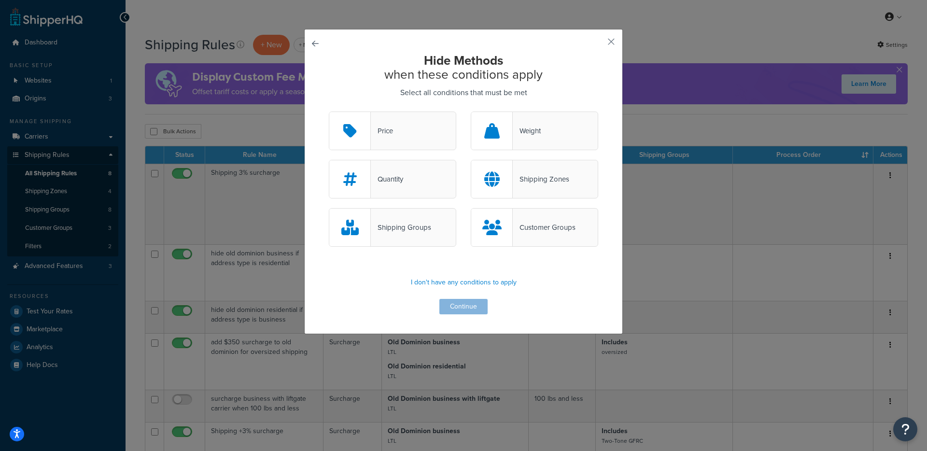
click at [427, 234] on div "Shipping Groups" at bounding box center [392, 227] width 127 height 39
click at [0, 0] on input "Shipping Groups" at bounding box center [0, 0] width 0 height 0
click at [480, 311] on button "Continue" at bounding box center [463, 306] width 48 height 15
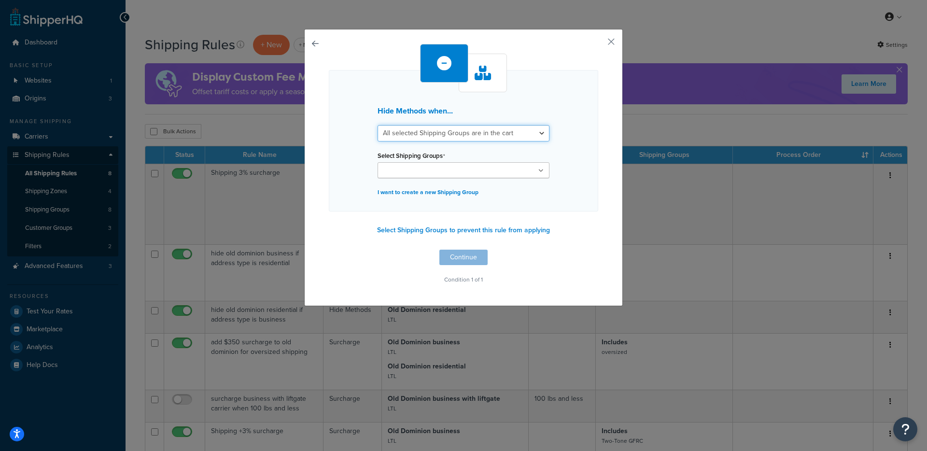
click at [447, 129] on select "All selected Shipping Groups are in the cart Any selected Shipping Groups are i…" at bounding box center [463, 133] width 172 height 16
click at [377, 125] on select "All selected Shipping Groups are in the cart Any selected Shipping Groups are i…" at bounding box center [463, 133] width 172 height 16
click at [422, 166] on input "Select Shipping Groups" at bounding box center [422, 171] width 85 height 11
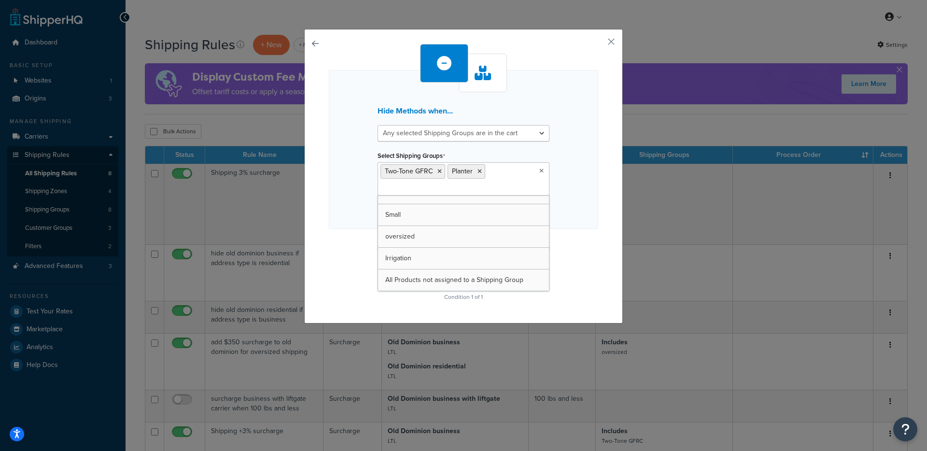
scroll to position [34, 0]
click at [437, 170] on icon at bounding box center [439, 171] width 4 height 6
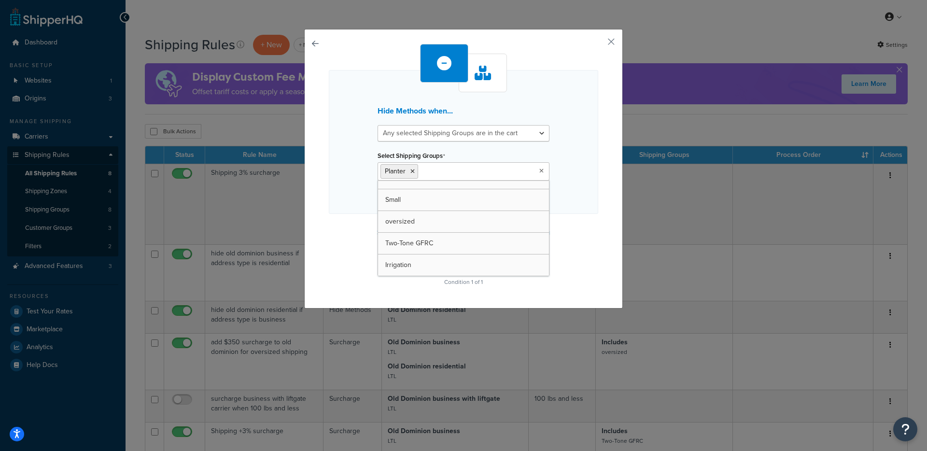
scroll to position [56, 0]
click at [363, 171] on div "Hide Methods when... All selected Shipping Groups are in the cart Any selected …" at bounding box center [463, 142] width 269 height 144
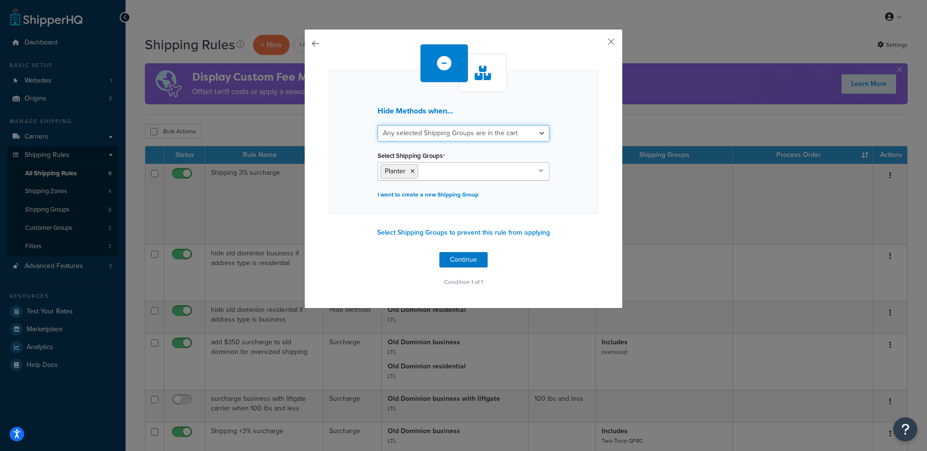
click at [428, 138] on select "All selected Shipping Groups are in the cart Any selected Shipping Groups are i…" at bounding box center [463, 133] width 172 height 16
select select "all"
click at [377, 125] on select "All selected Shipping Groups are in the cart Any selected Shipping Groups are i…" at bounding box center [463, 133] width 172 height 16
click at [410, 175] on li "Planter" at bounding box center [399, 171] width 38 height 14
click at [410, 171] on icon at bounding box center [412, 171] width 4 height 6
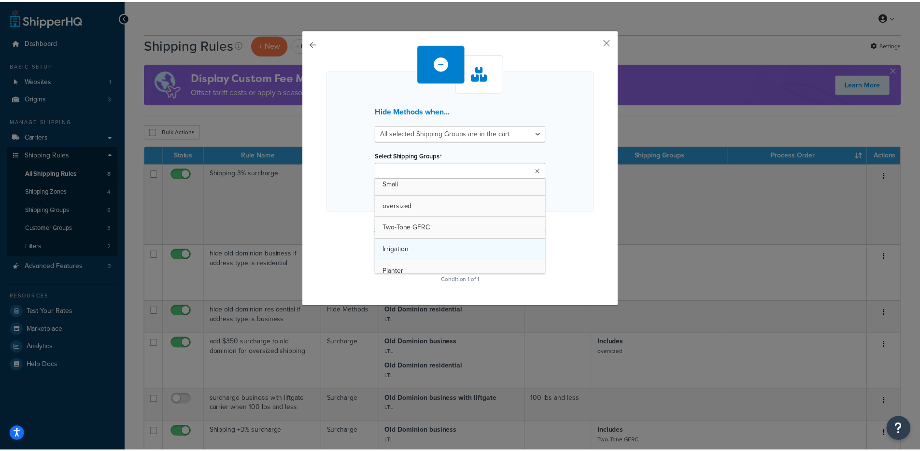
scroll to position [48, 0]
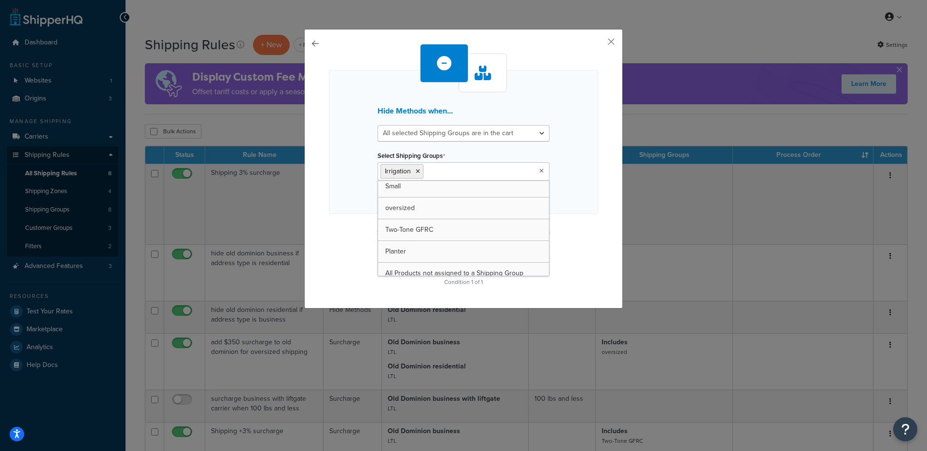
click at [329, 199] on div "Hide Methods when... All selected Shipping Groups are in the cart Any selected …" at bounding box center [463, 142] width 269 height 144
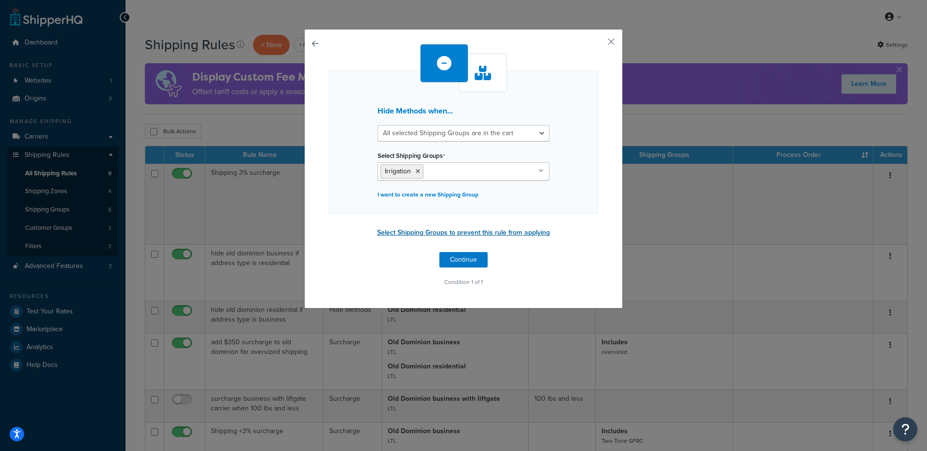
click at [422, 234] on button "Select Shipping Groups to prevent this rule from applying" at bounding box center [463, 232] width 179 height 14
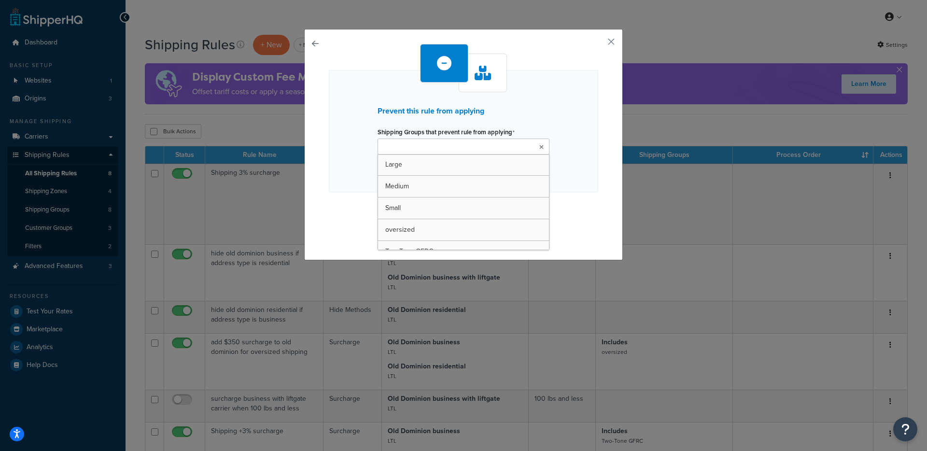
click at [429, 143] on input "Shipping Groups that prevent rule from applying" at bounding box center [422, 147] width 85 height 11
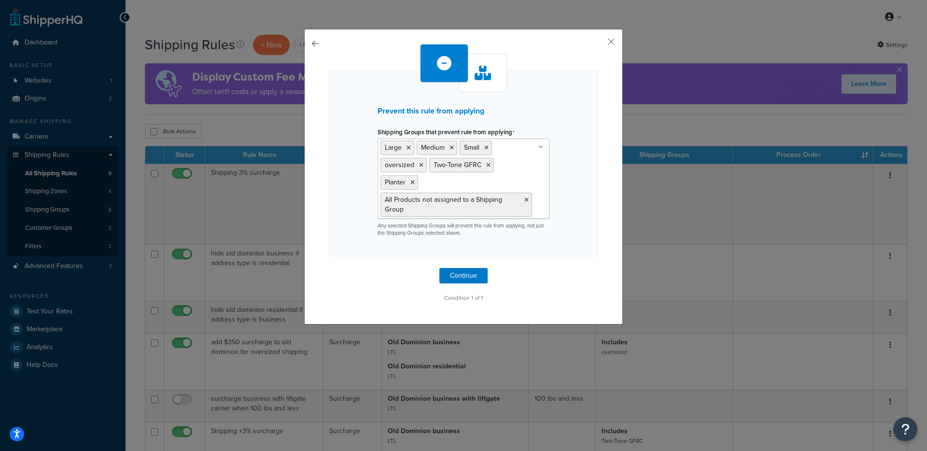
click at [335, 199] on div "Prevent this rule from applying Shipping Groups that prevent rule from applying…" at bounding box center [463, 163] width 269 height 186
click at [524, 201] on icon at bounding box center [526, 200] width 4 height 6
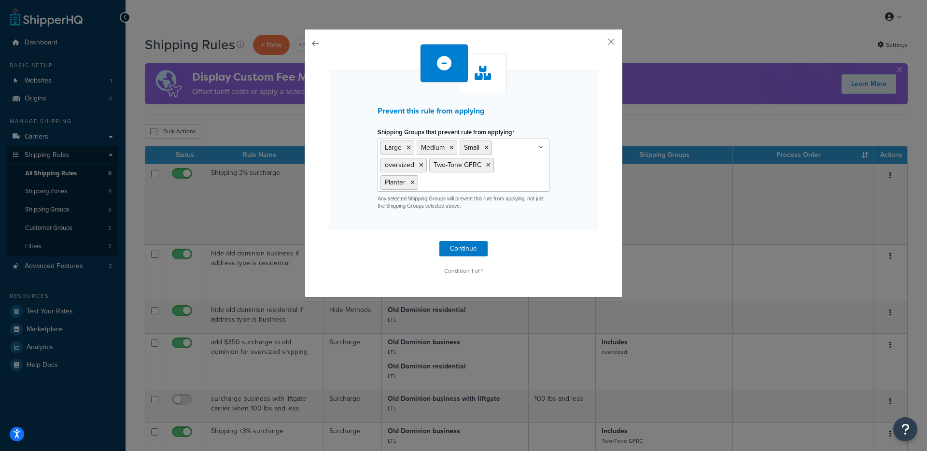
click at [381, 237] on div "Prevent this rule from applying Shipping Groups that prevent rule from applying…" at bounding box center [463, 161] width 269 height 234
click at [450, 147] on li "Medium" at bounding box center [437, 147] width 41 height 14
click at [449, 148] on icon at bounding box center [451, 148] width 4 height 6
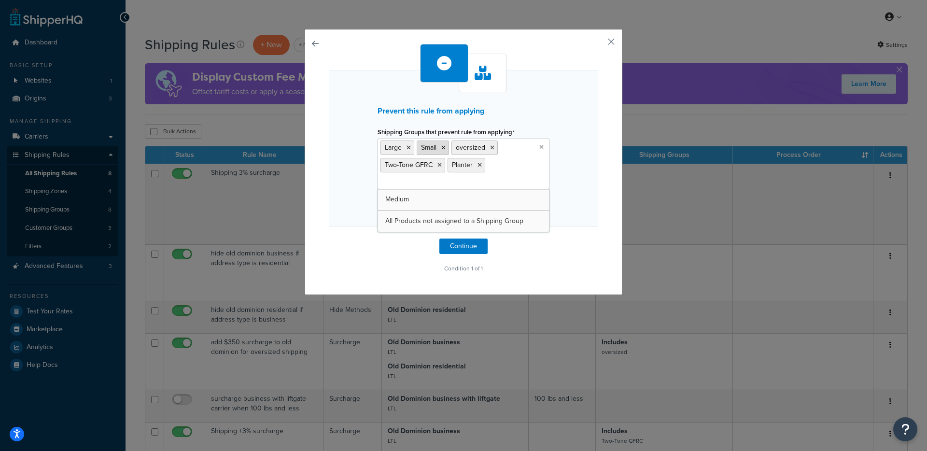
click at [441, 148] on icon at bounding box center [443, 148] width 4 height 6
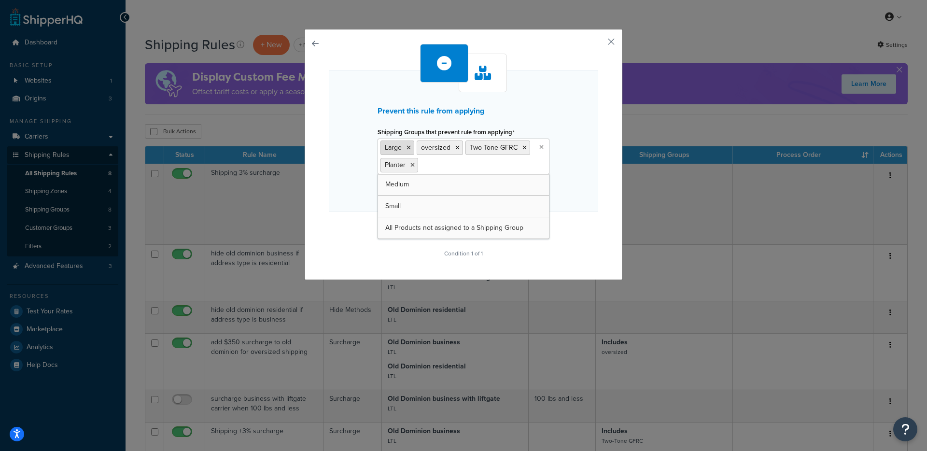
click at [406, 147] on icon at bounding box center [408, 148] width 4 height 6
click at [349, 163] on div "Prevent this rule from applying Shipping Groups that prevent rule from applying…" at bounding box center [463, 141] width 269 height 142
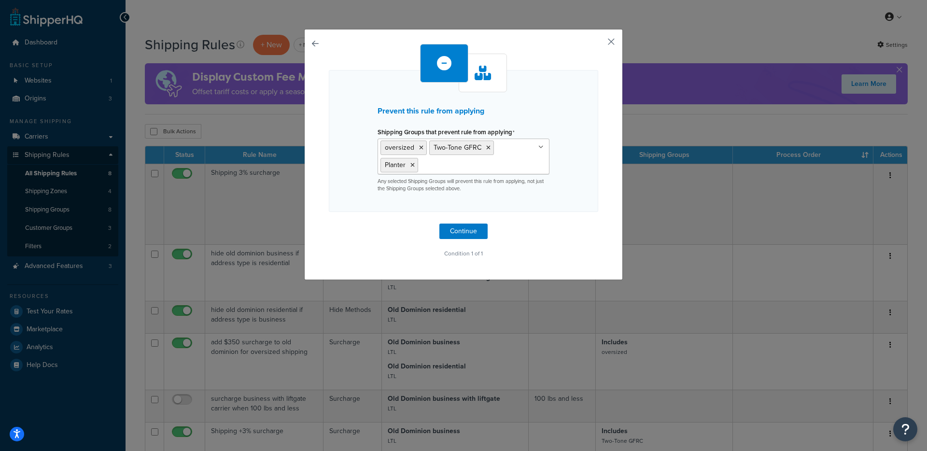
click at [598, 44] on button "button" at bounding box center [597, 45] width 2 height 2
